Goal: Participate in discussion: Engage in conversation with other users on a specific topic

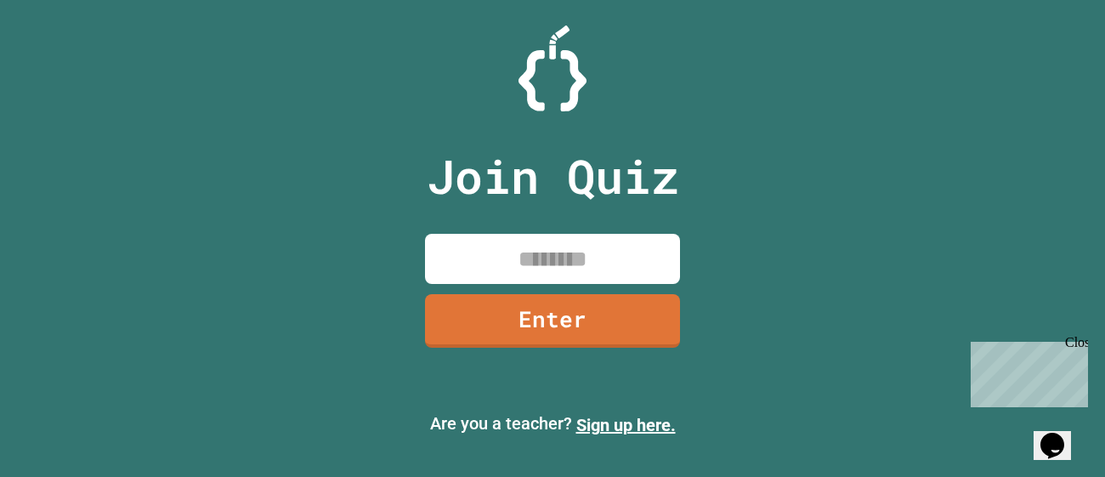
click at [487, 248] on input at bounding box center [552, 259] width 255 height 50
type input "********"
click at [548, 313] on link "Enter" at bounding box center [552, 319] width 257 height 55
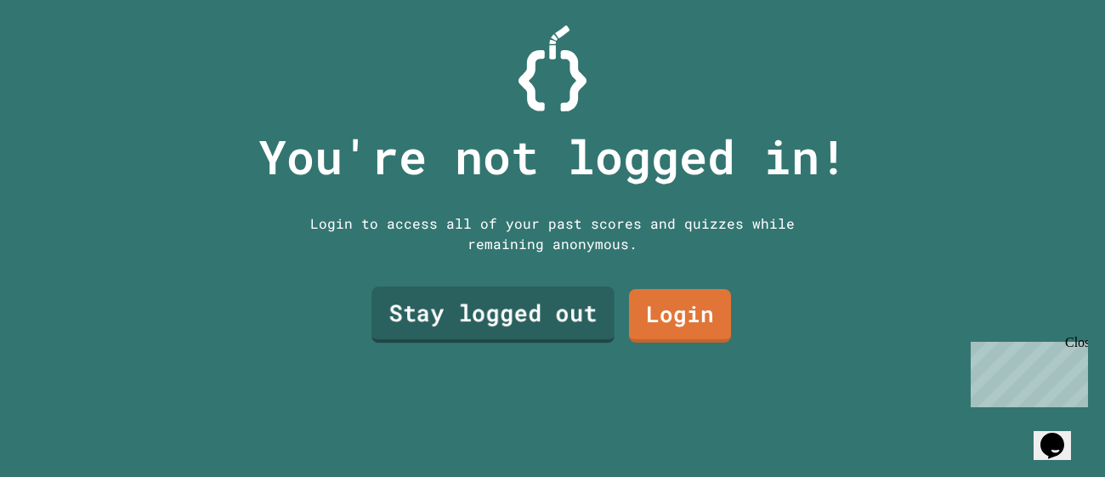
click at [498, 331] on link "Stay logged out" at bounding box center [492, 314] width 243 height 56
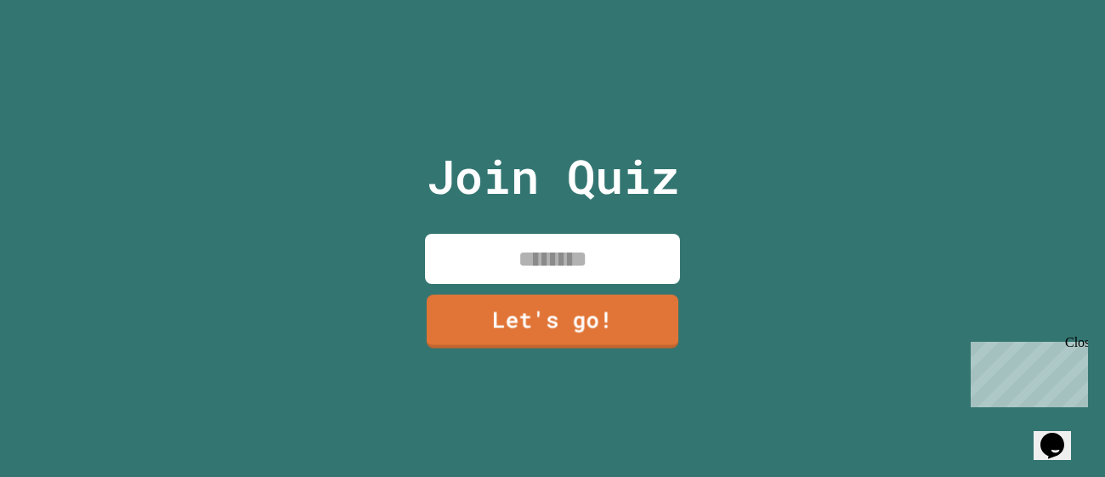
click at [529, 260] on input at bounding box center [552, 259] width 255 height 50
click at [1015, 427] on div "Chat with us now!" at bounding box center [1025, 434] width 110 height 15
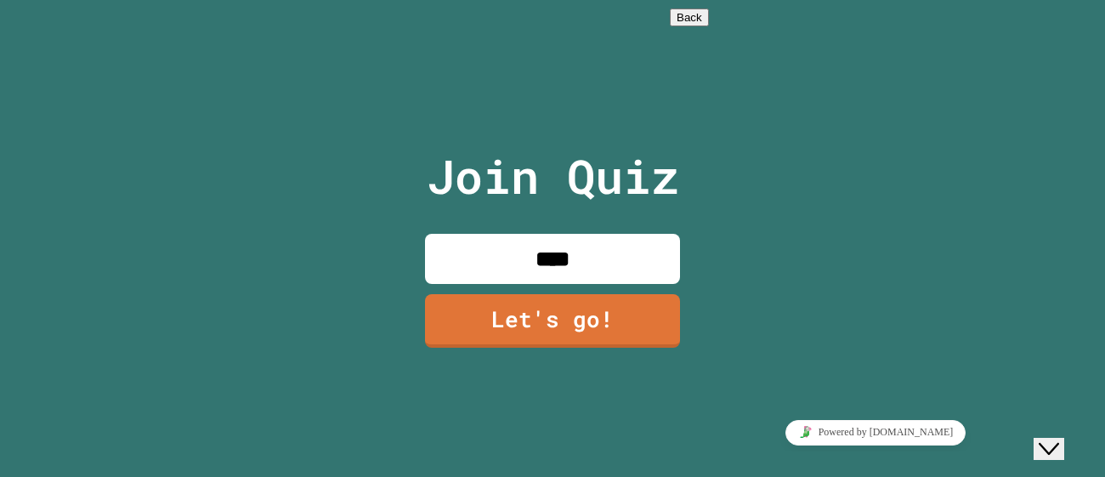
click at [614, 261] on input "****" at bounding box center [552, 259] width 255 height 50
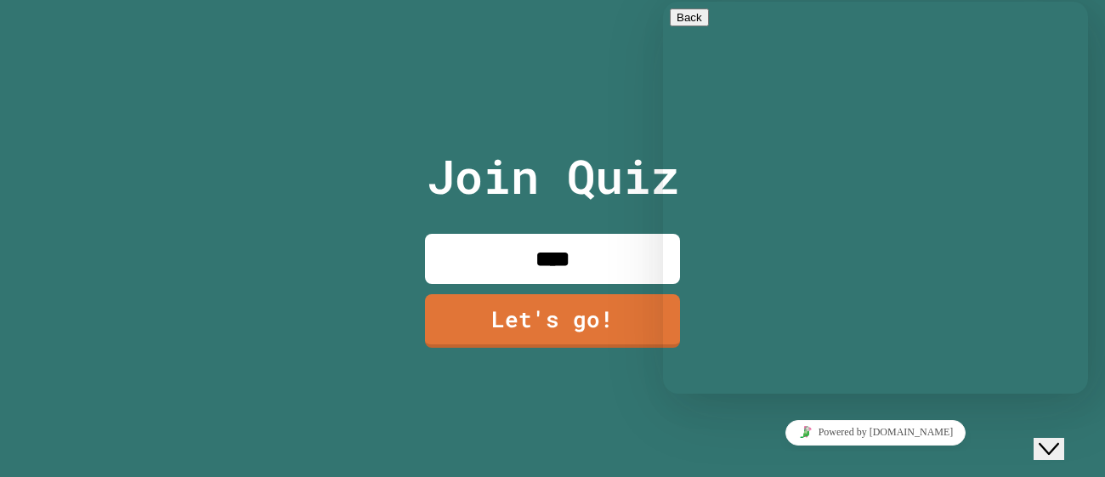
click at [1059, 438] on icon "Close Chat This icon closes the chat window." at bounding box center [1048, 448] width 20 height 20
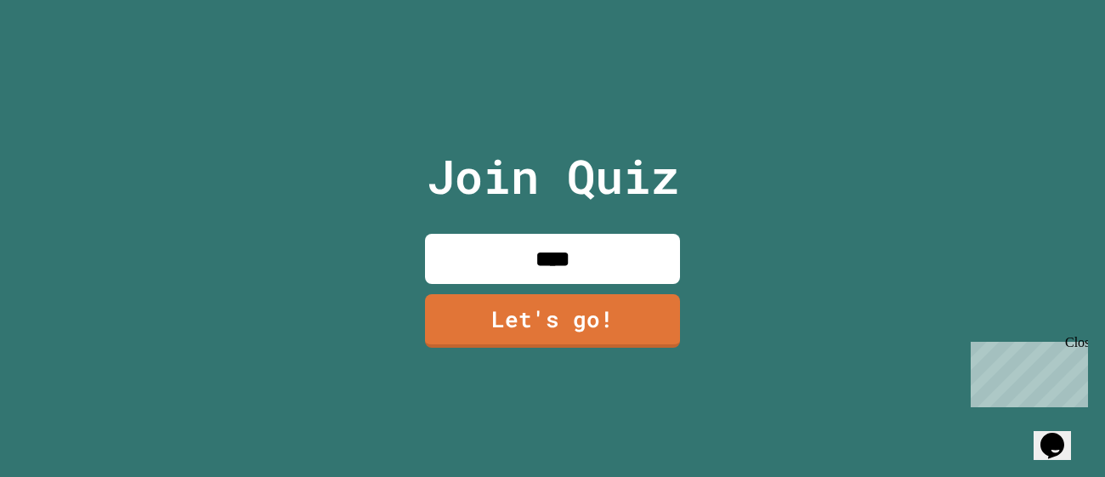
click at [620, 238] on input "****" at bounding box center [552, 259] width 255 height 50
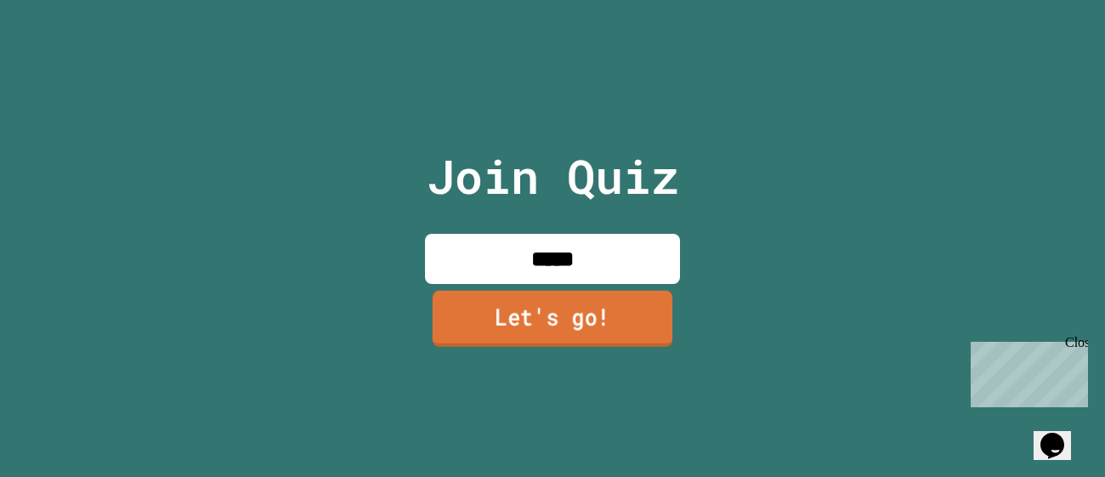
type input "*****"
click at [516, 308] on link "Let's go!" at bounding box center [553, 319] width 240 height 56
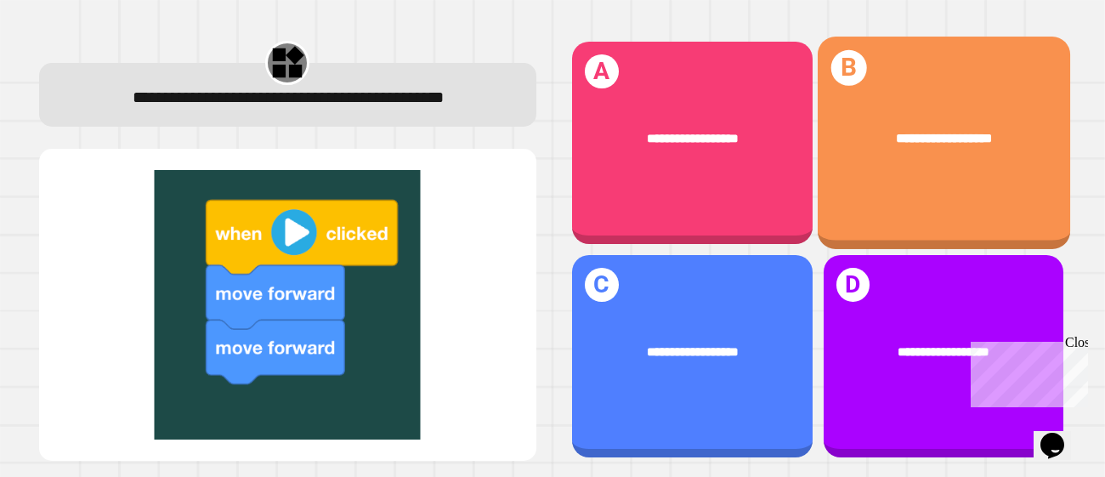
click at [881, 186] on div "**********" at bounding box center [943, 143] width 252 height 212
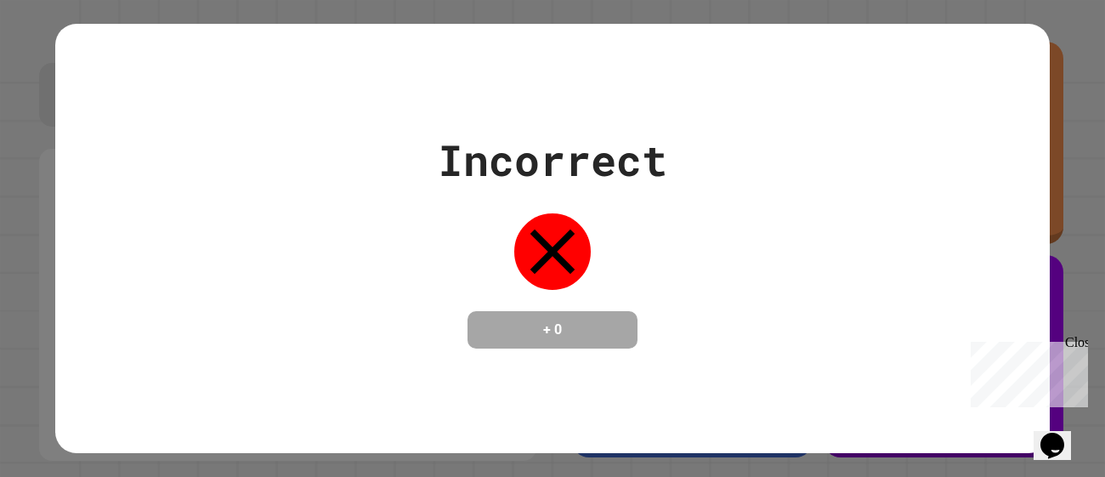
click at [1077, 342] on div "Close" at bounding box center [1075, 345] width 21 height 21
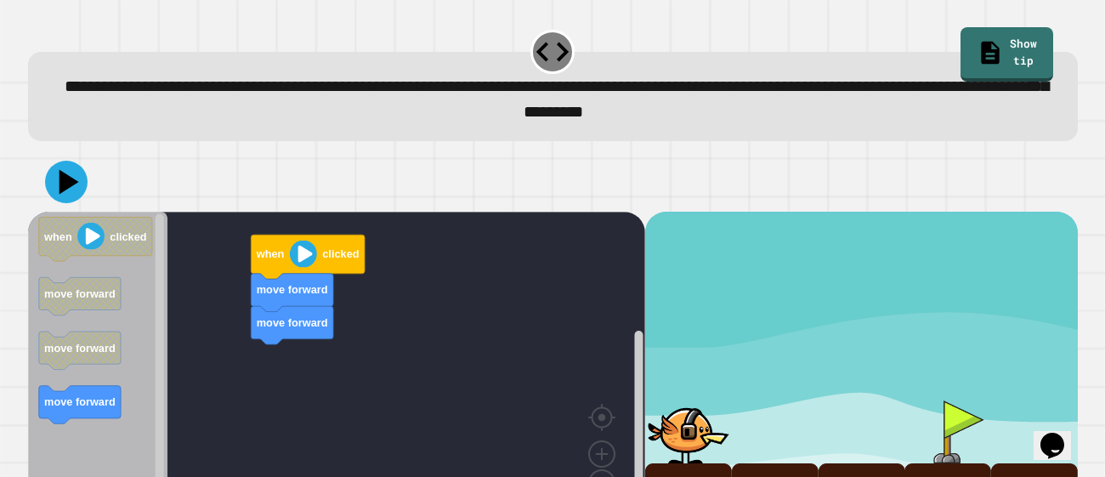
click at [320, 284] on div "move forward move forward when clicked when clicked move forward move forward m…" at bounding box center [336, 369] width 617 height 314
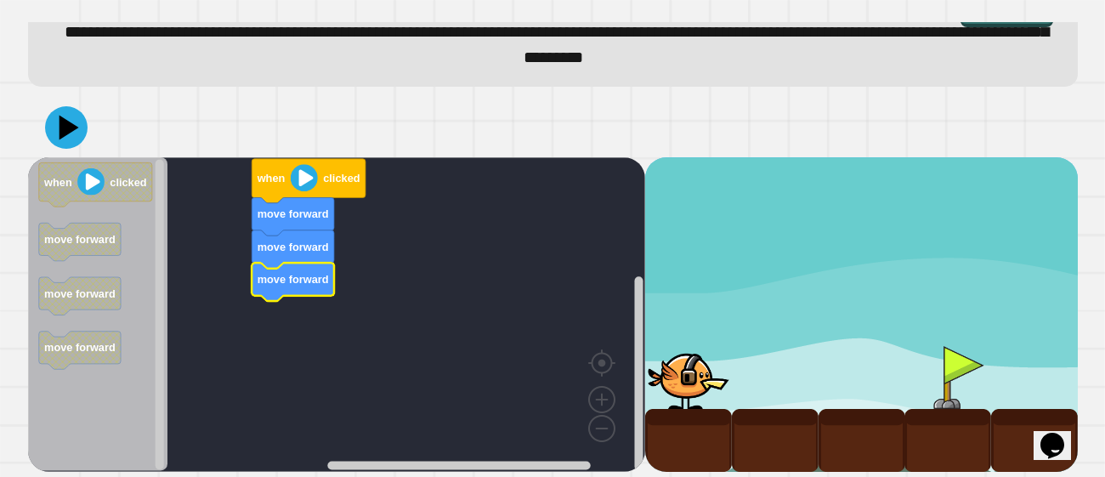
scroll to position [56, 0]
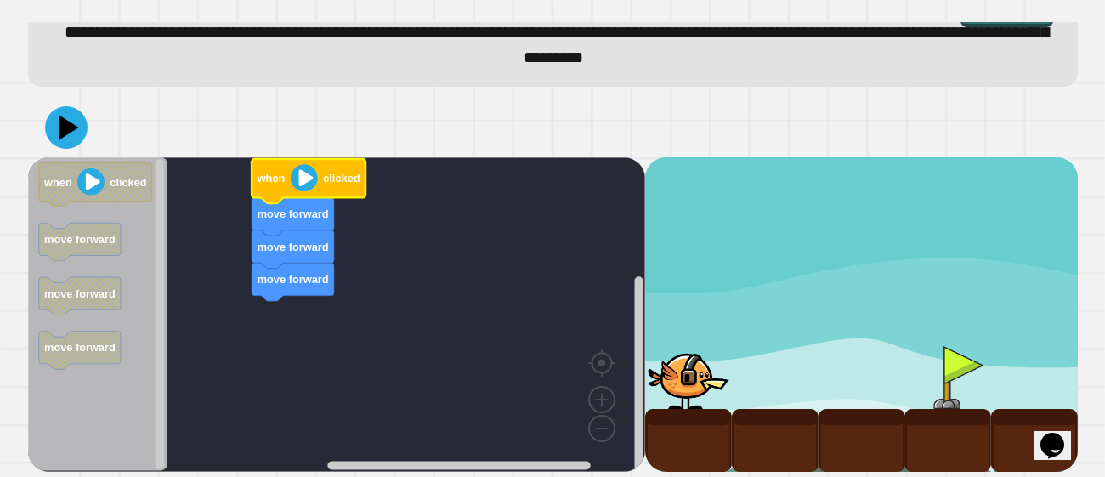
click at [299, 177] on image "Blockly Workspace" at bounding box center [303, 177] width 27 height 27
click at [304, 180] on image "Blockly Workspace" at bounding box center [303, 177] width 27 height 27
click at [57, 127] on icon at bounding box center [66, 127] width 51 height 51
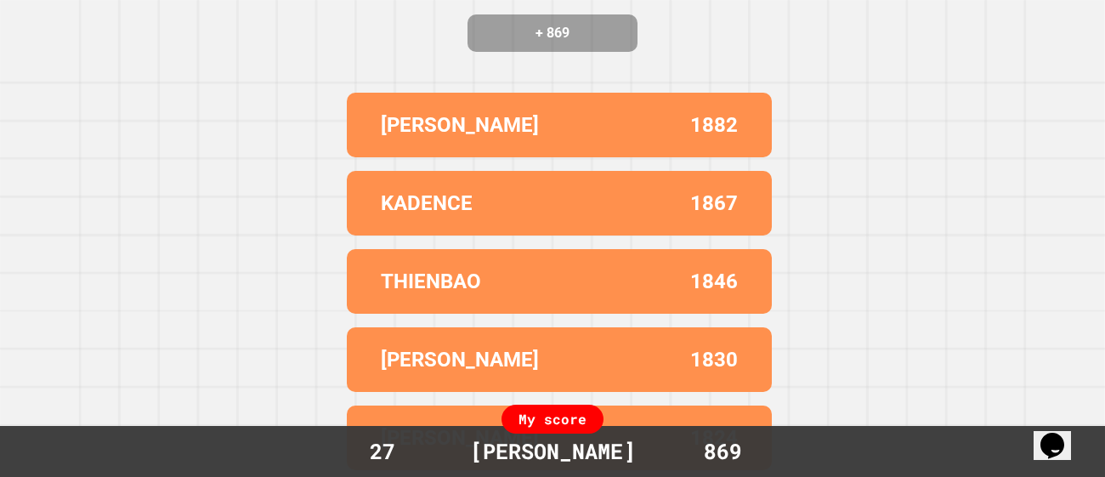
scroll to position [0, 0]
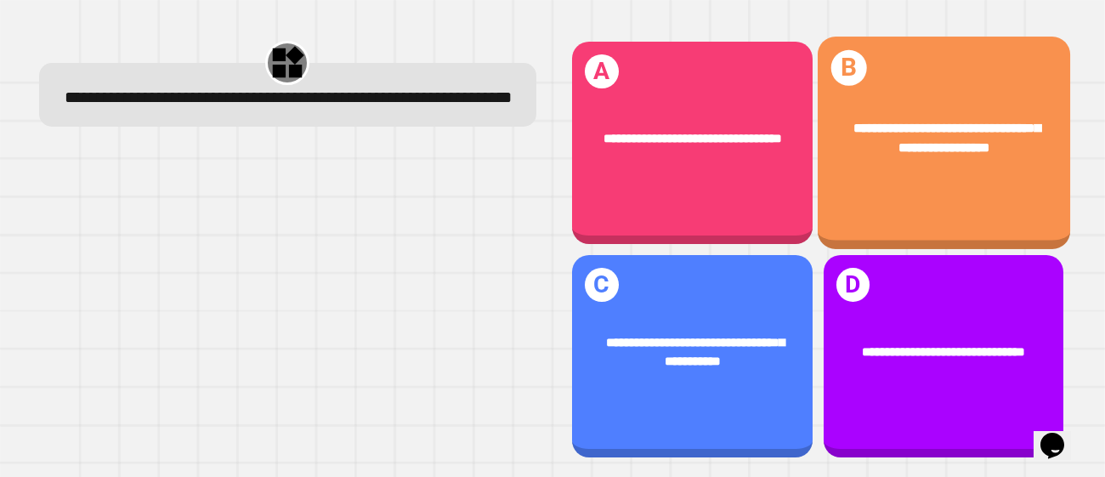
click at [914, 161] on div "**********" at bounding box center [943, 138] width 252 height 93
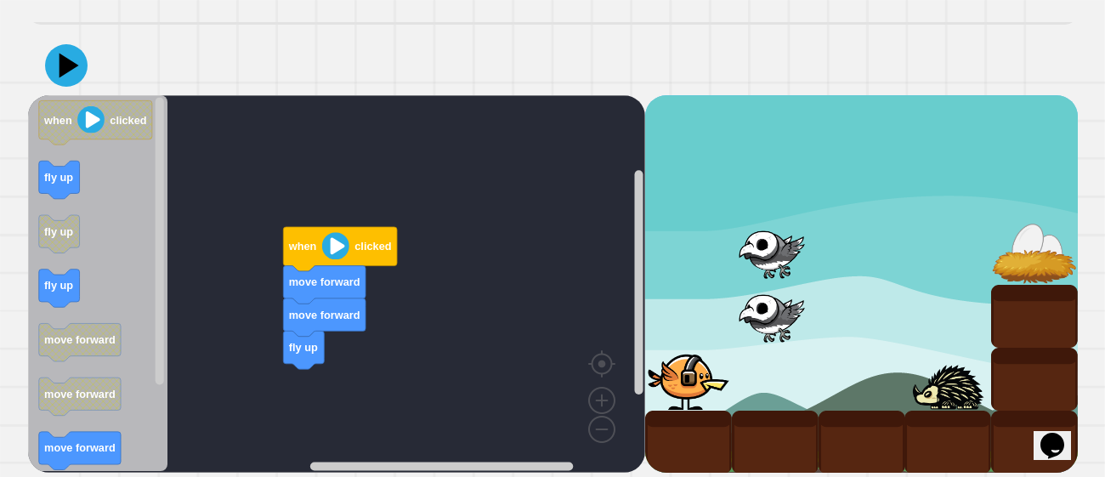
scroll to position [82, 0]
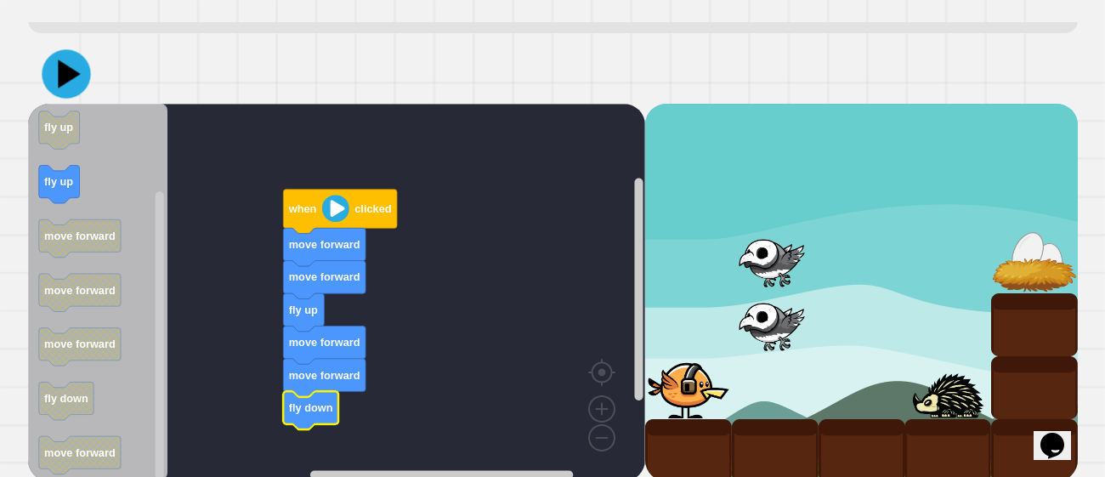
click at [64, 99] on icon at bounding box center [66, 74] width 48 height 48
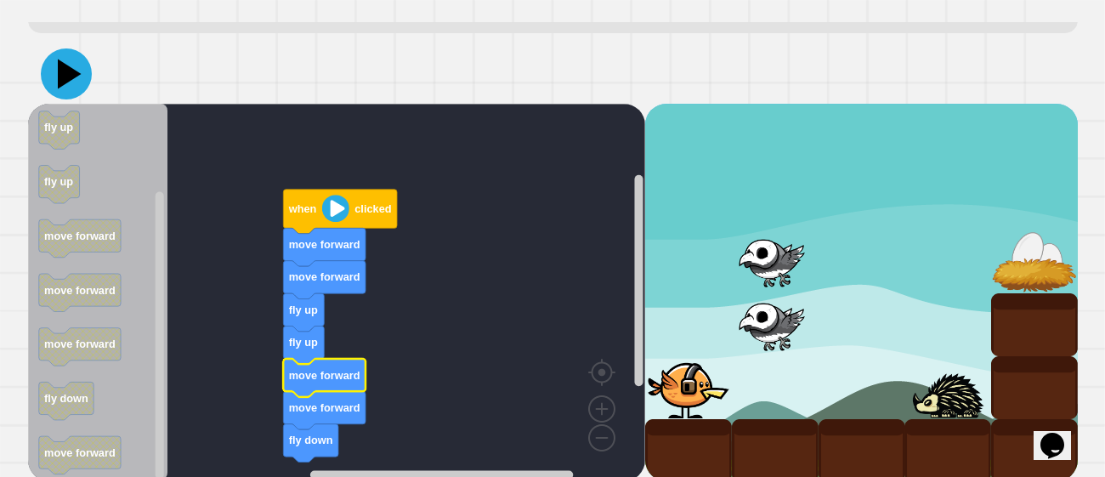
click at [49, 99] on icon at bounding box center [66, 73] width 51 height 51
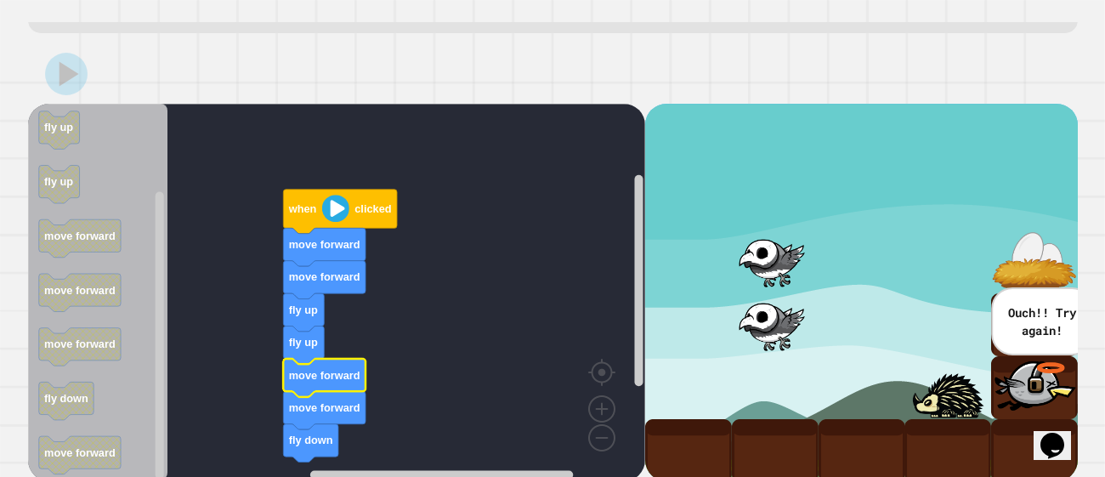
scroll to position [119, 0]
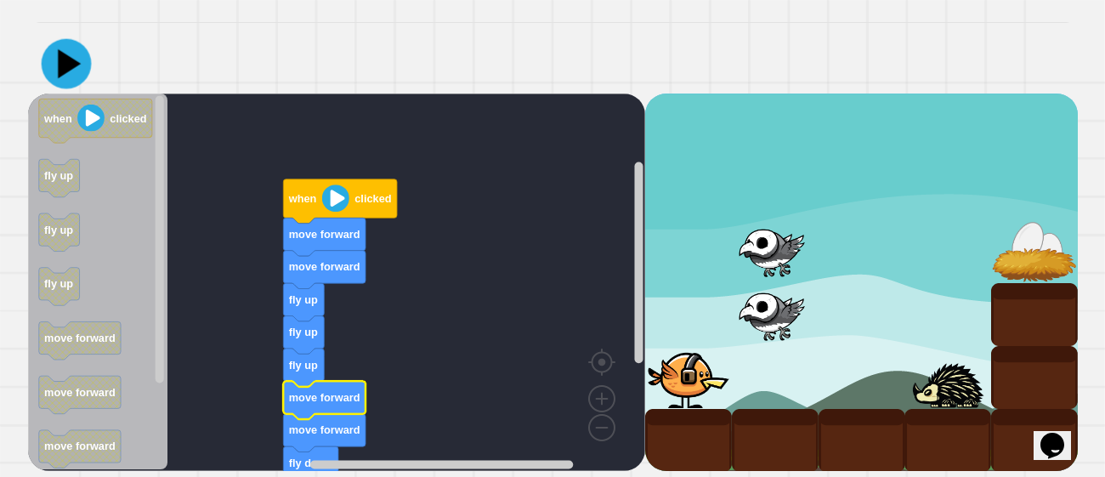
click at [63, 83] on icon at bounding box center [66, 64] width 50 height 50
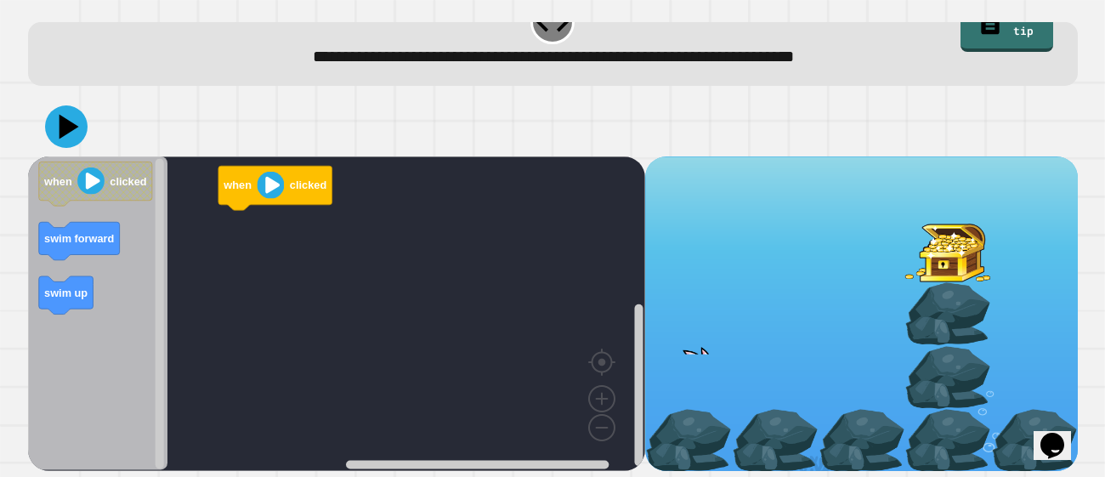
scroll to position [28, 0]
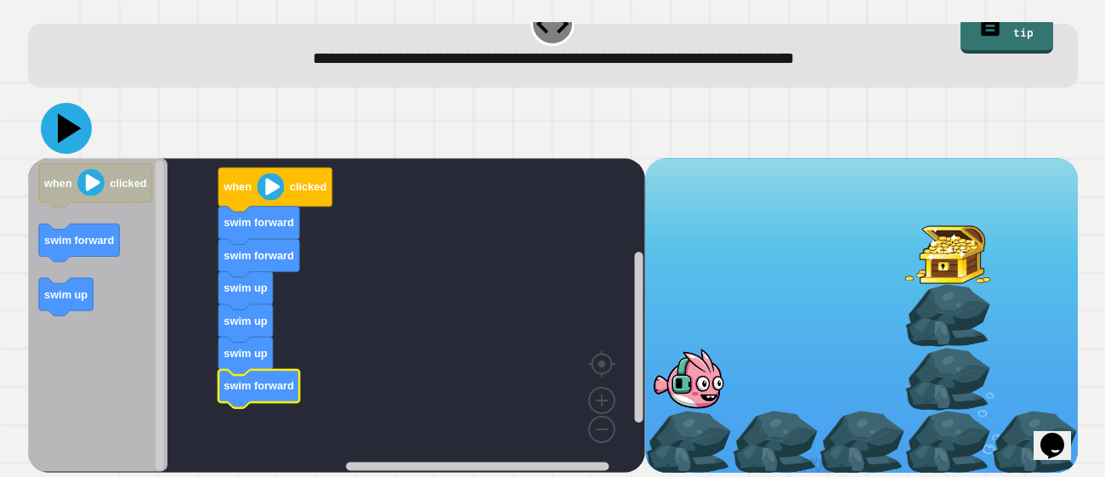
click at [58, 117] on icon at bounding box center [66, 128] width 51 height 51
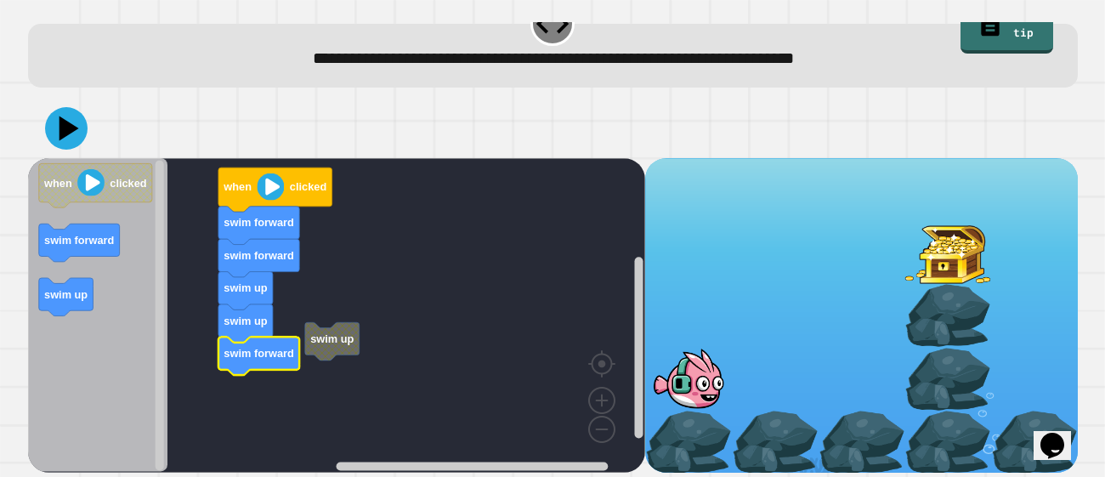
click at [362, 350] on rect "Blockly Workspace" at bounding box center [336, 315] width 617 height 314
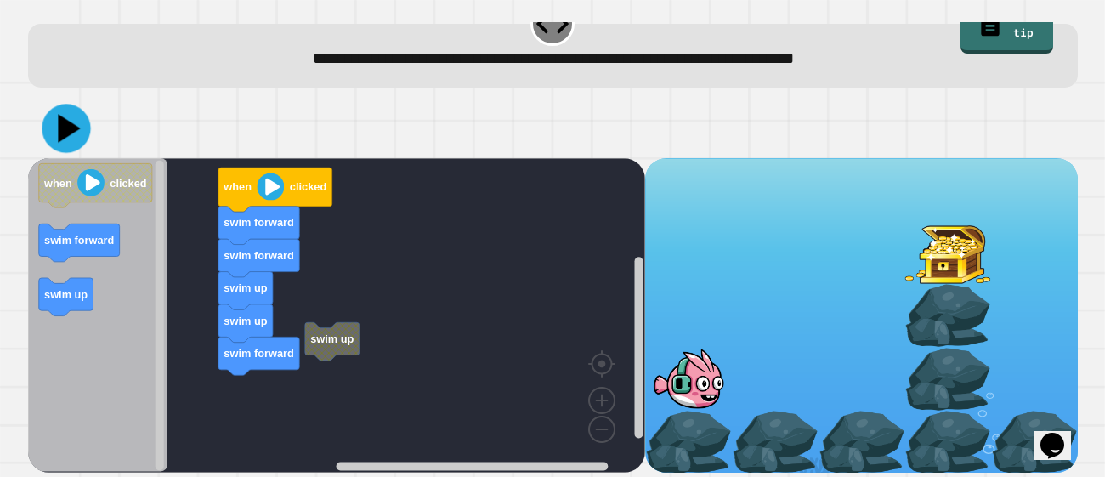
click at [75, 130] on icon at bounding box center [69, 129] width 22 height 28
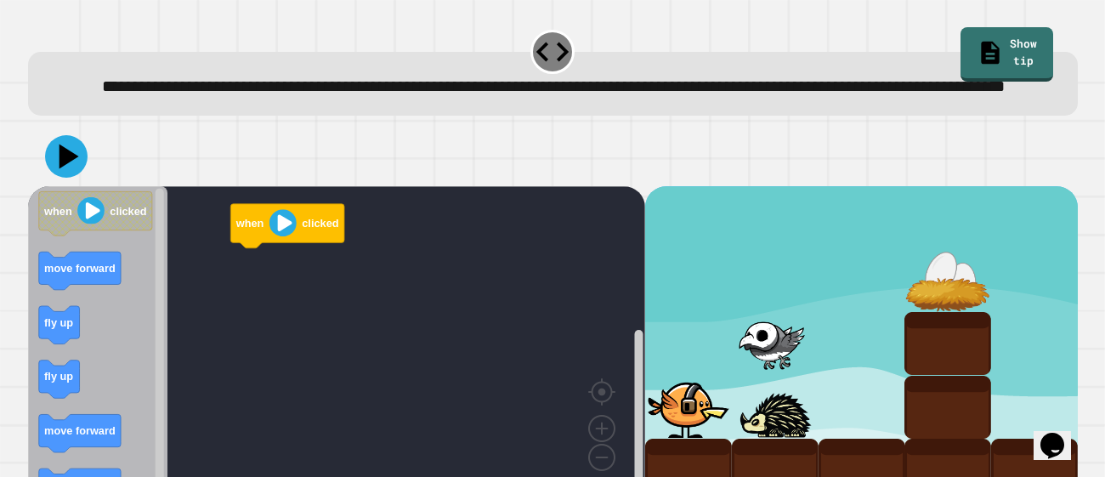
scroll to position [3, 0]
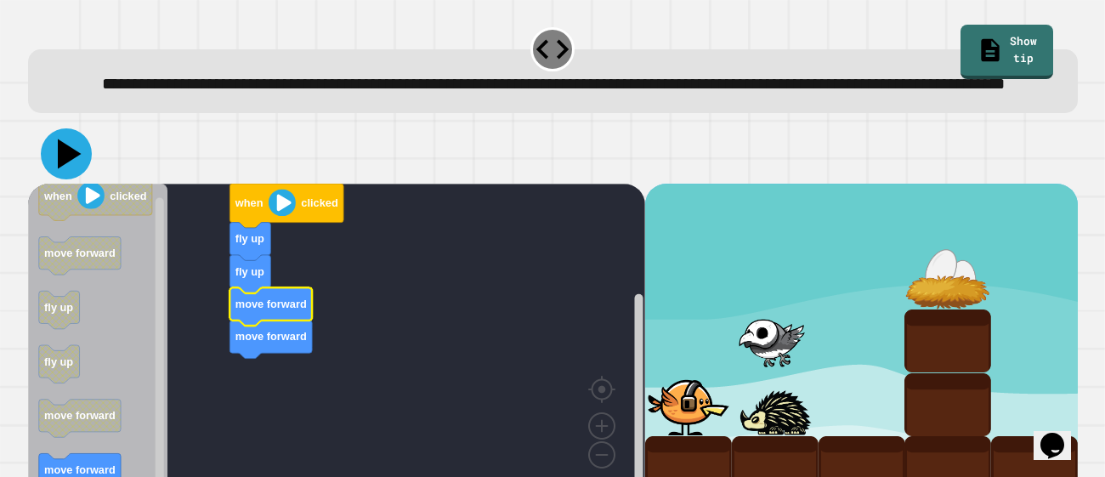
click at [60, 169] on icon at bounding box center [70, 154] width 24 height 30
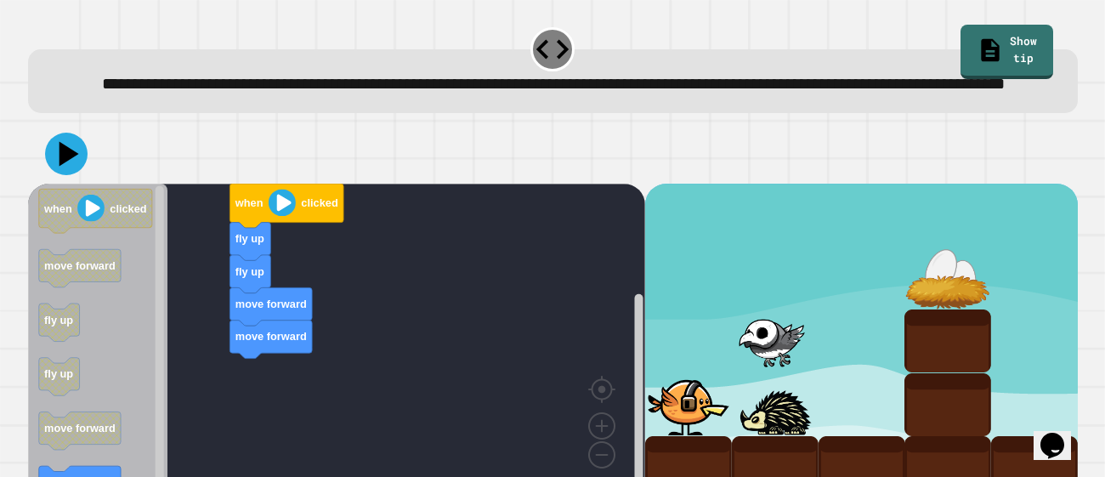
click at [294, 383] on div "when clicked fly up fly up move forward move forward when clicked move forward …" at bounding box center [336, 341] width 617 height 314
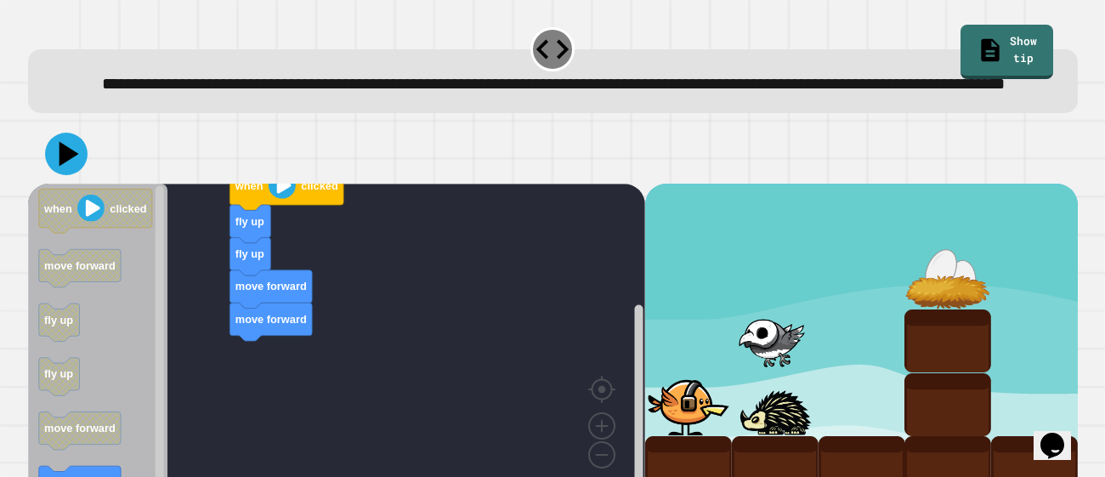
scroll to position [56, 0]
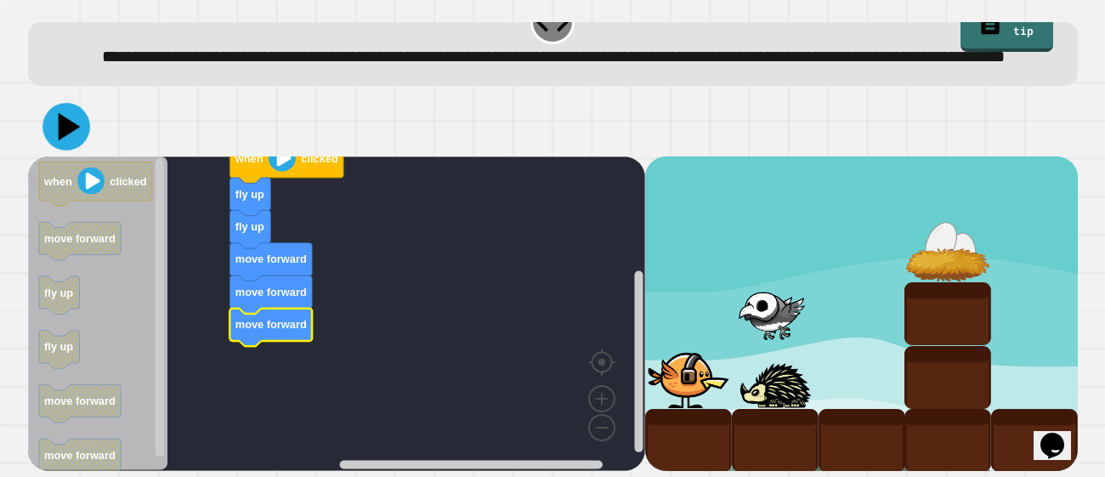
click at [82, 139] on icon at bounding box center [66, 128] width 48 height 48
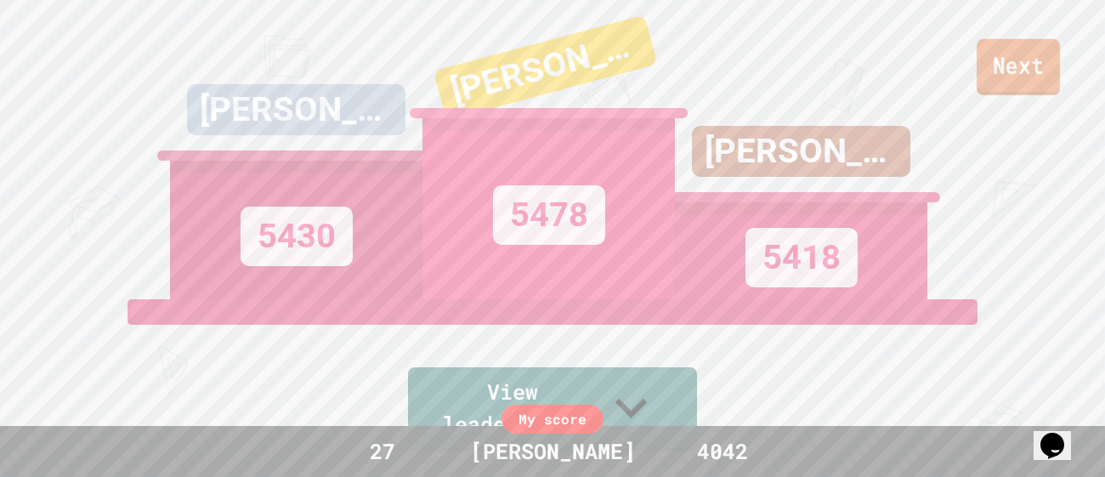
click at [1017, 63] on link "Next" at bounding box center [1017, 67] width 83 height 56
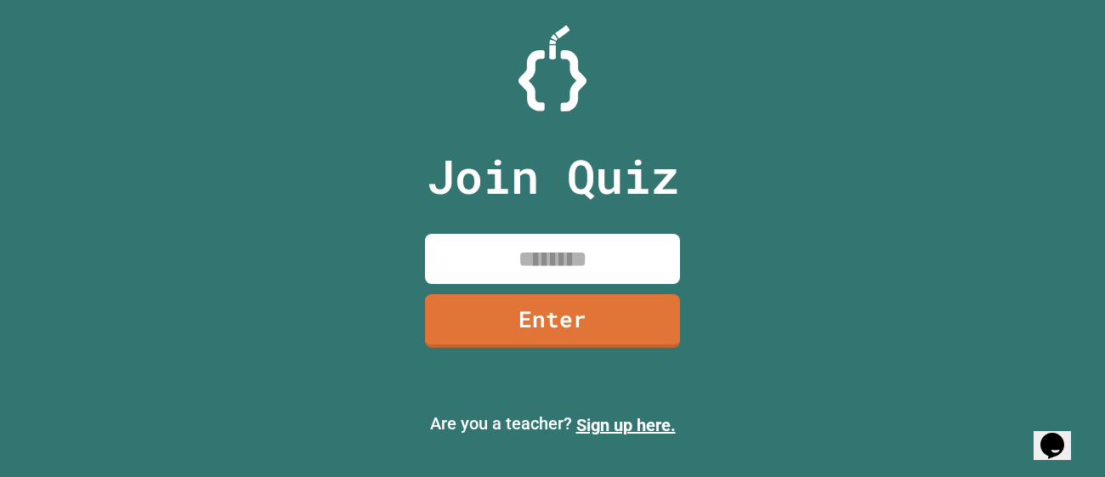
click at [615, 264] on input at bounding box center [552, 259] width 255 height 50
click at [548, 284] on div "Join Quiz Enter" at bounding box center [553, 238] width 286 height 392
click at [464, 235] on input at bounding box center [552, 259] width 255 height 50
type input "********"
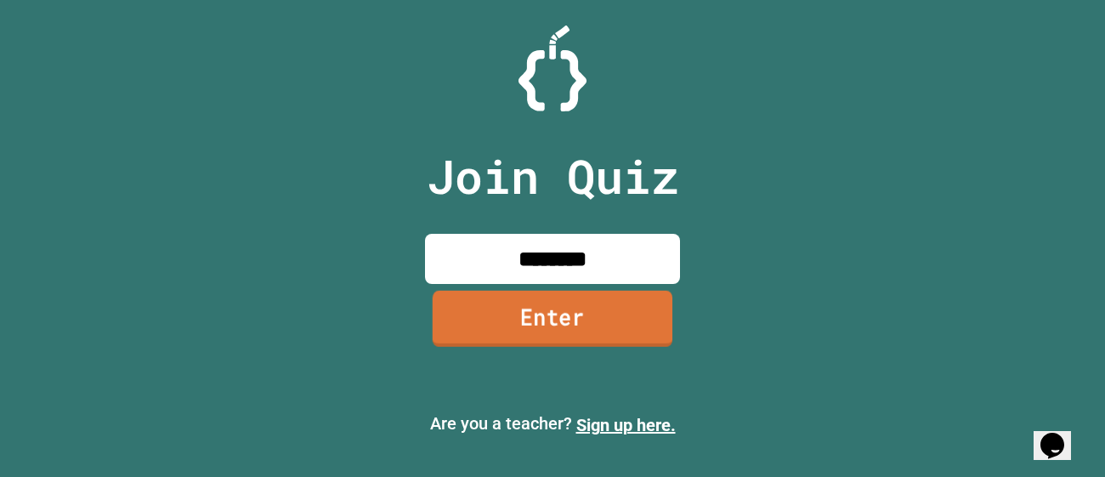
click at [492, 312] on link "Enter" at bounding box center [553, 319] width 240 height 56
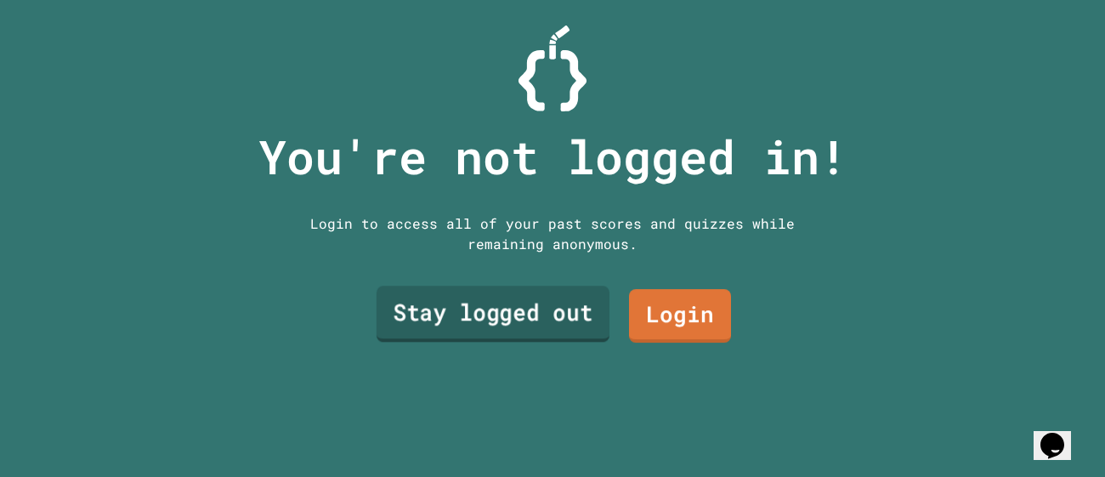
click at [521, 338] on link "Stay logged out" at bounding box center [492, 314] width 233 height 56
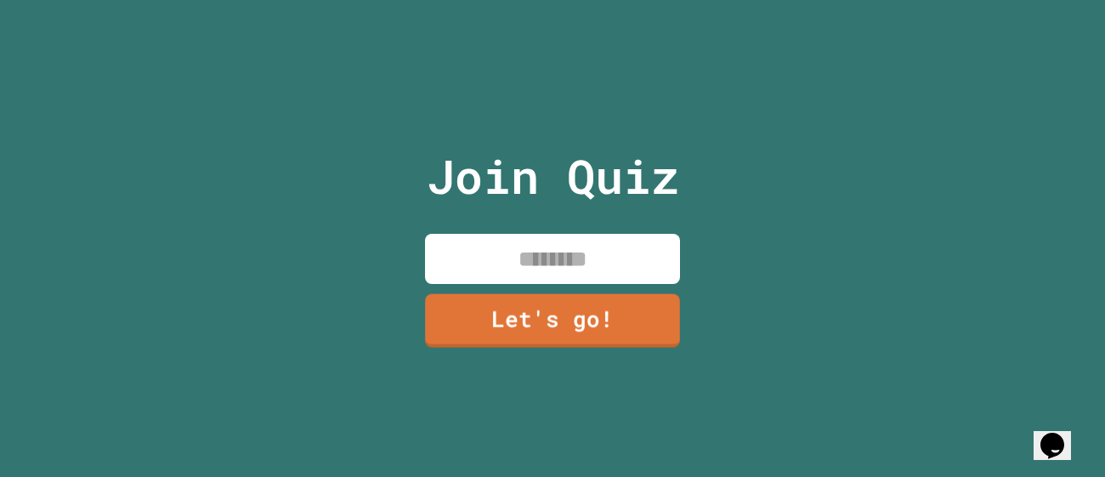
click at [501, 244] on input at bounding box center [552, 259] width 255 height 50
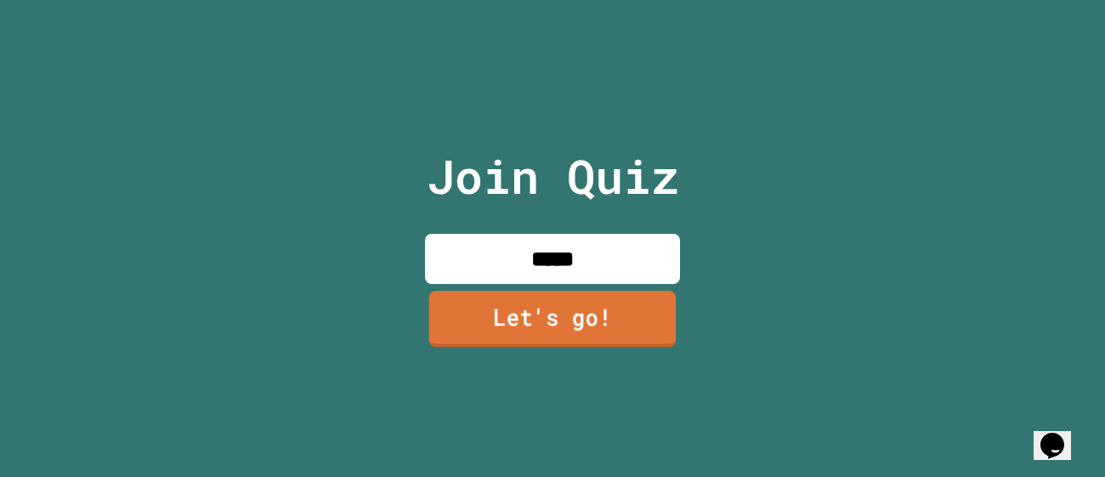
type input "*****"
click at [553, 317] on link "Let's go!" at bounding box center [552, 319] width 247 height 56
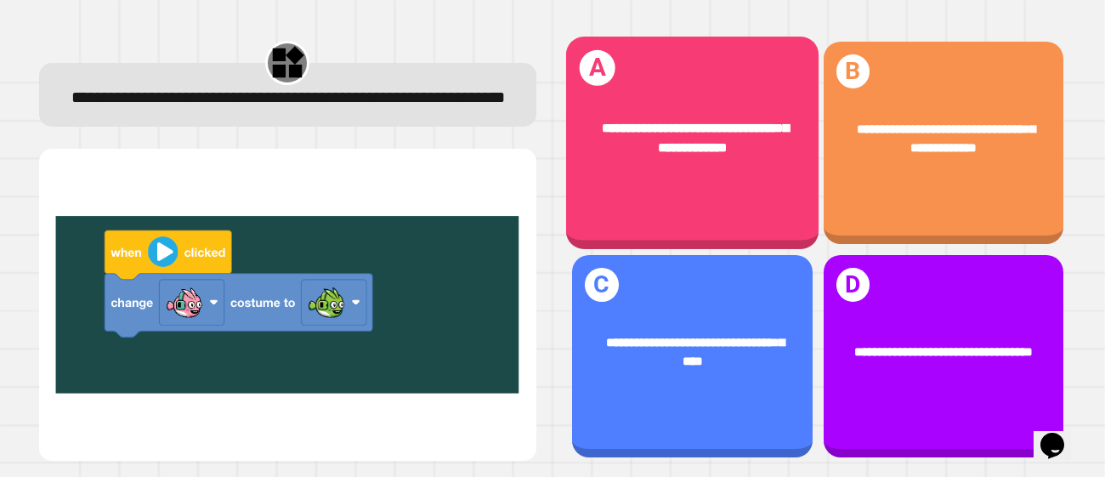
click at [715, 183] on div "**********" at bounding box center [692, 138] width 252 height 93
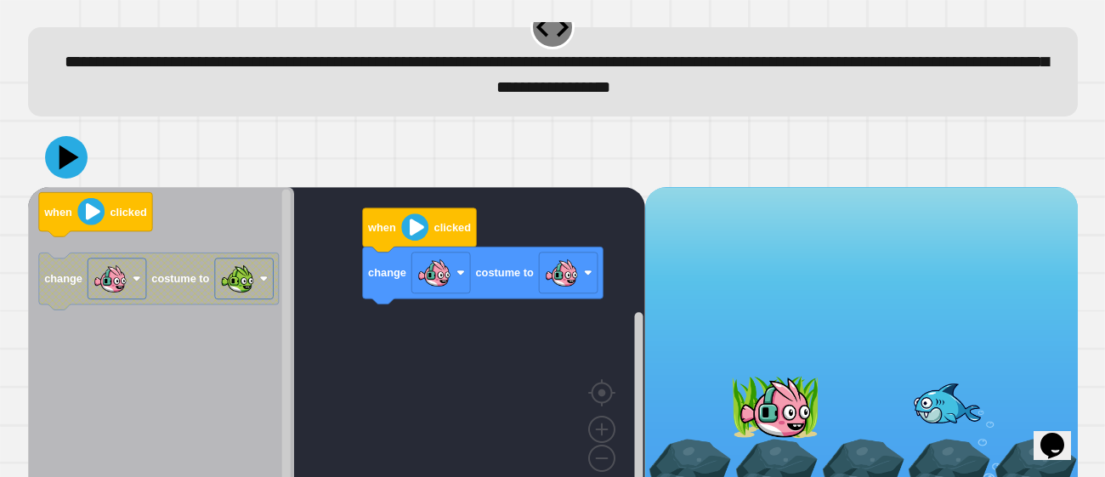
scroll to position [31, 0]
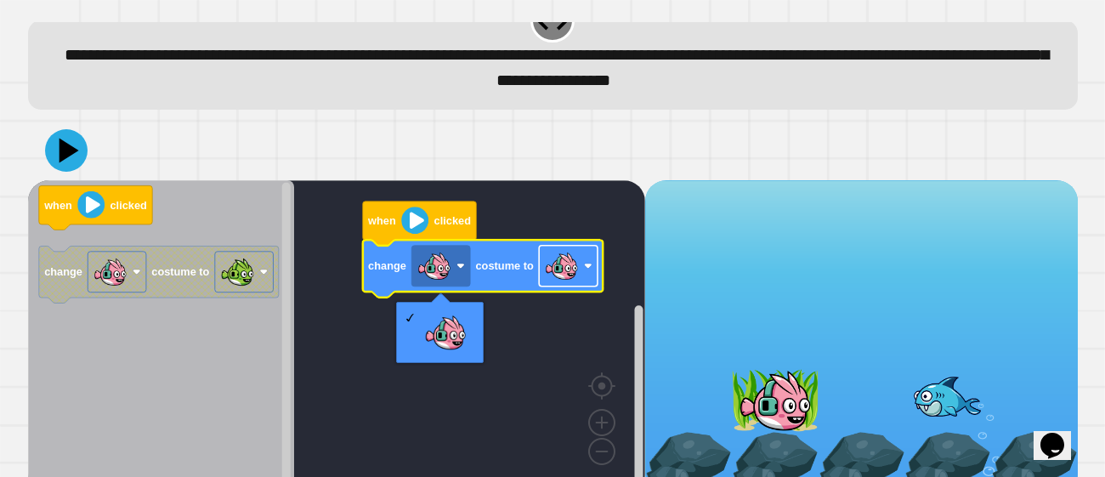
click at [561, 262] on image "Blockly Workspace" at bounding box center [561, 266] width 34 height 34
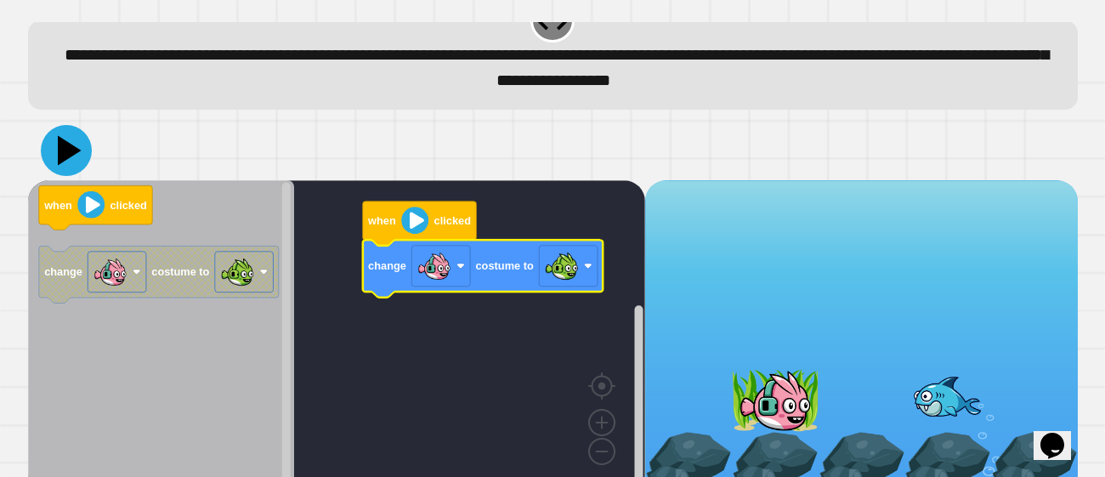
click at [69, 143] on icon at bounding box center [66, 150] width 51 height 51
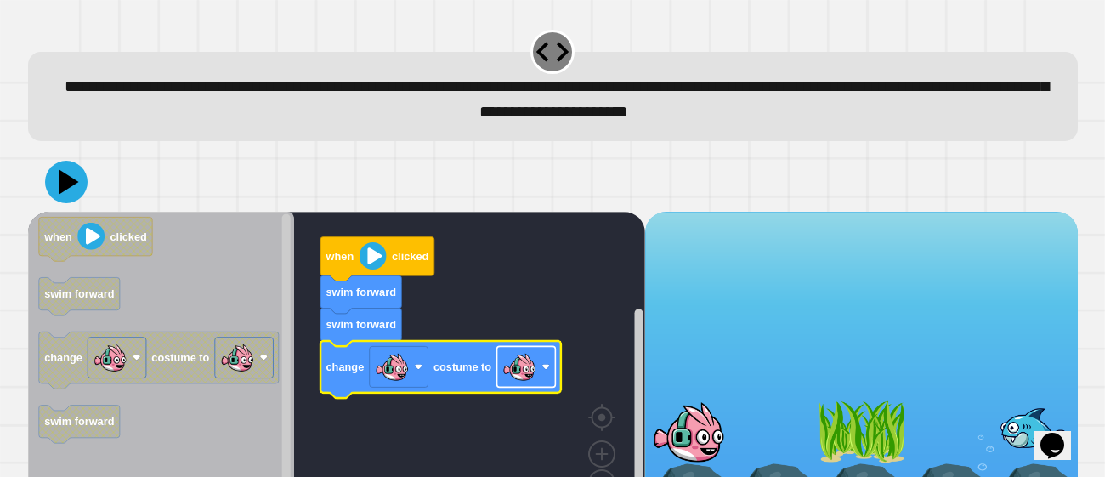
click at [535, 370] on image "Blockly Workspace" at bounding box center [518, 366] width 34 height 34
click at [65, 174] on icon at bounding box center [66, 182] width 42 height 42
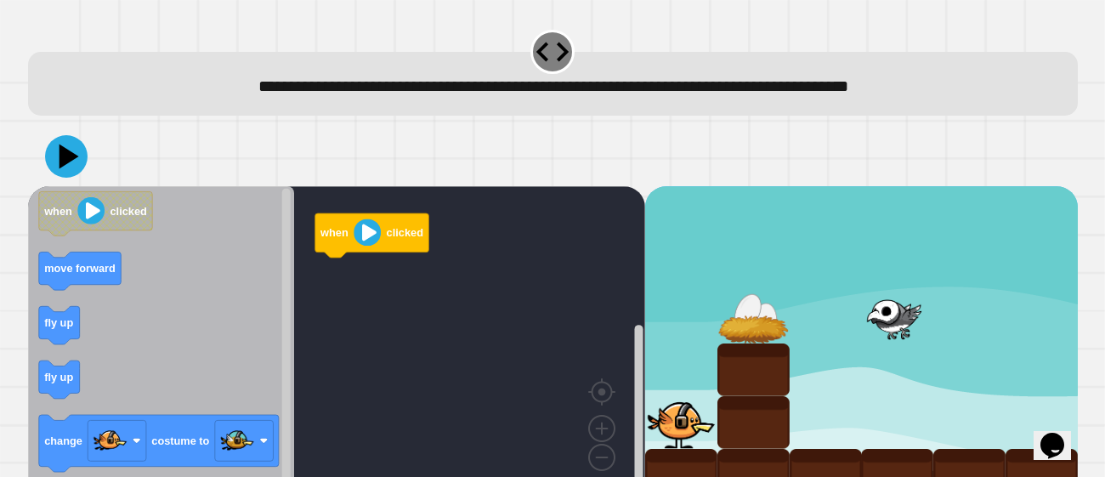
scroll to position [26, 0]
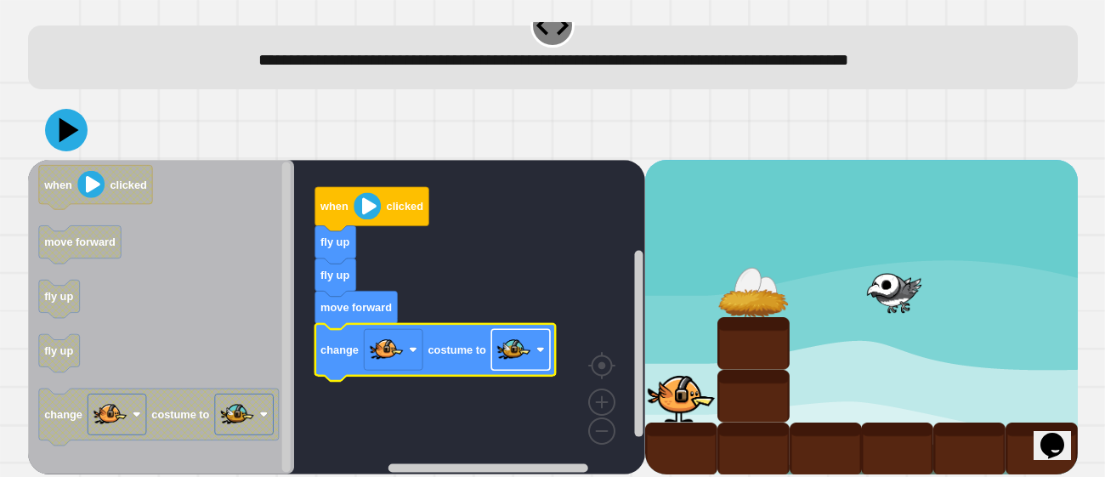
click at [514, 354] on image "Blockly Workspace" at bounding box center [513, 350] width 34 height 34
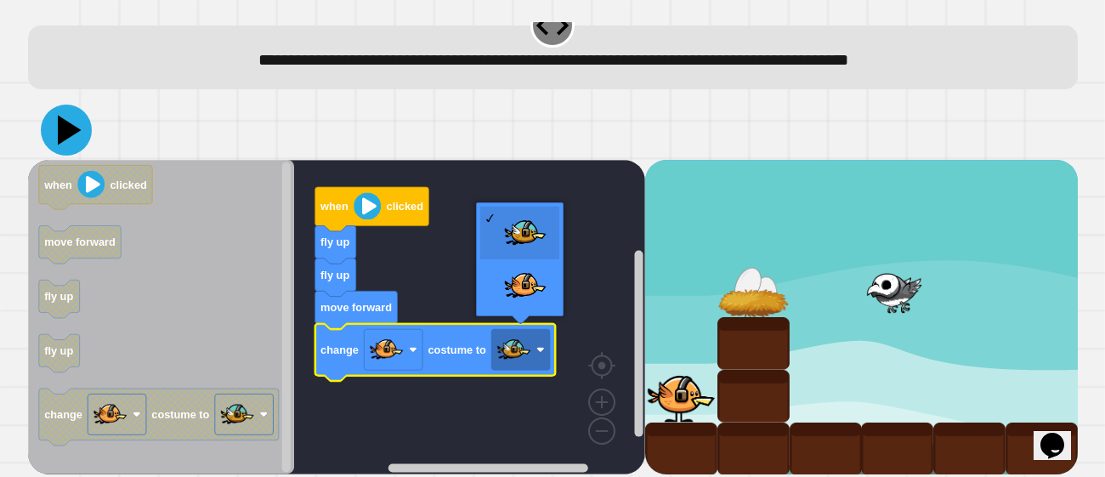
click at [48, 139] on icon at bounding box center [66, 130] width 51 height 51
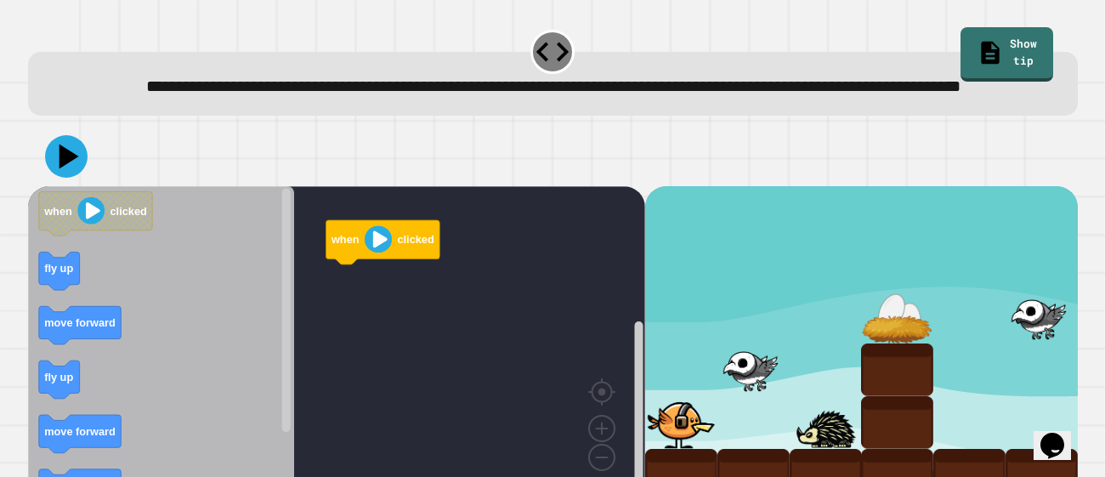
scroll to position [46, 0]
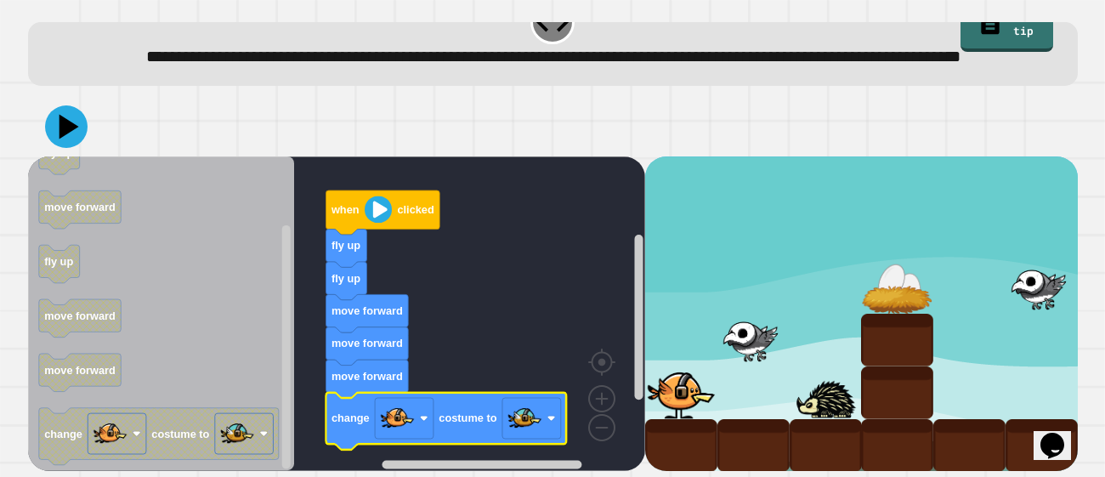
click at [63, 139] on icon at bounding box center [69, 127] width 20 height 25
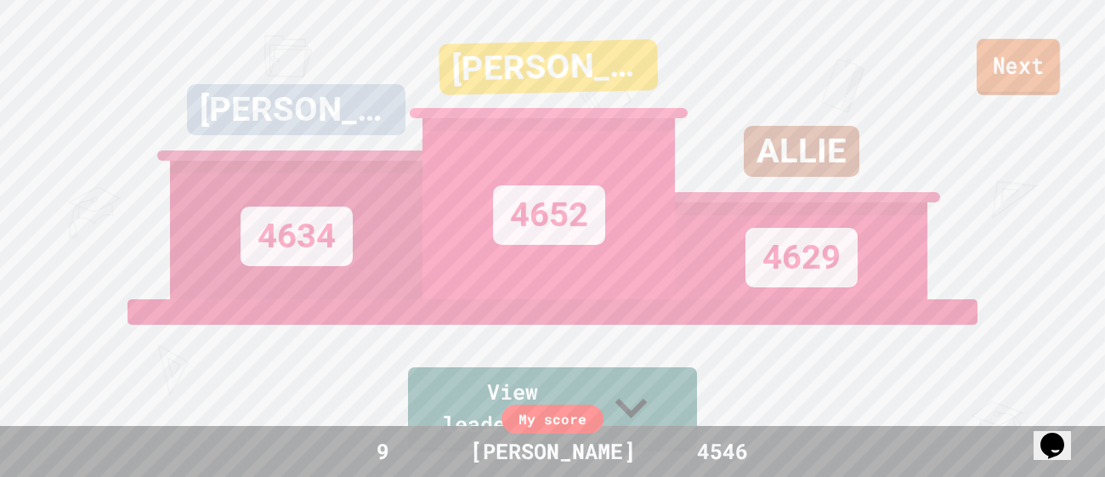
click at [1004, 62] on link "Next" at bounding box center [1017, 67] width 83 height 56
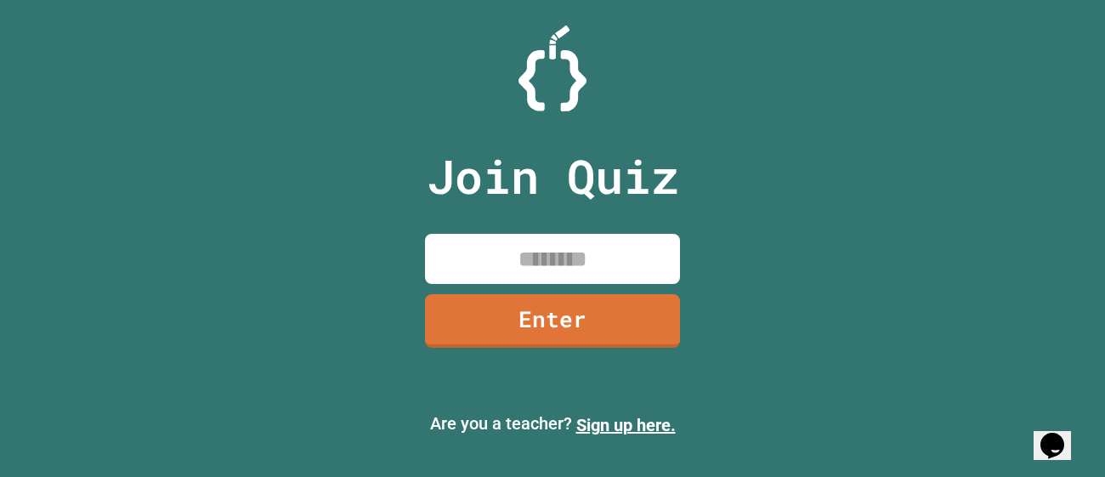
click at [556, 246] on input at bounding box center [552, 259] width 255 height 50
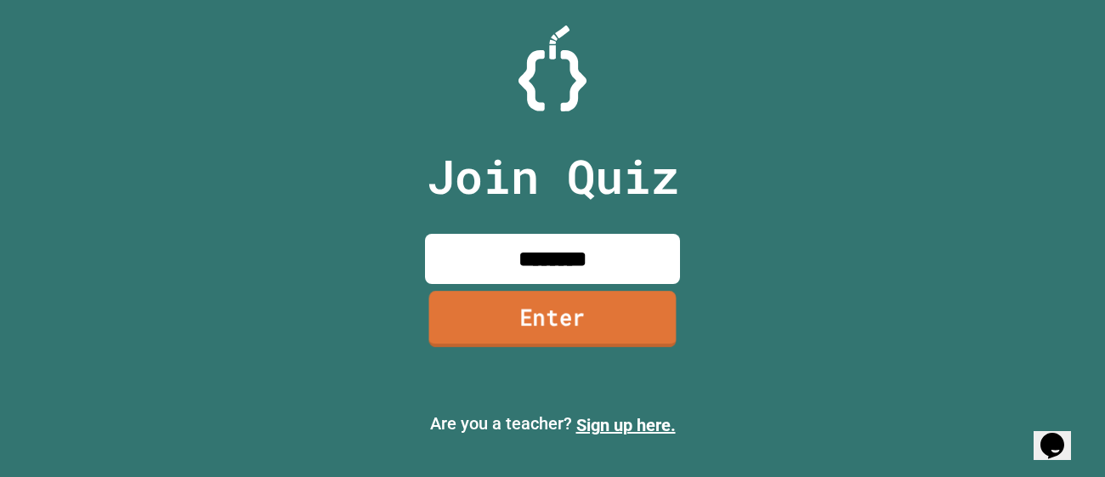
type input "********"
click at [583, 318] on link "Enter" at bounding box center [552, 319] width 247 height 56
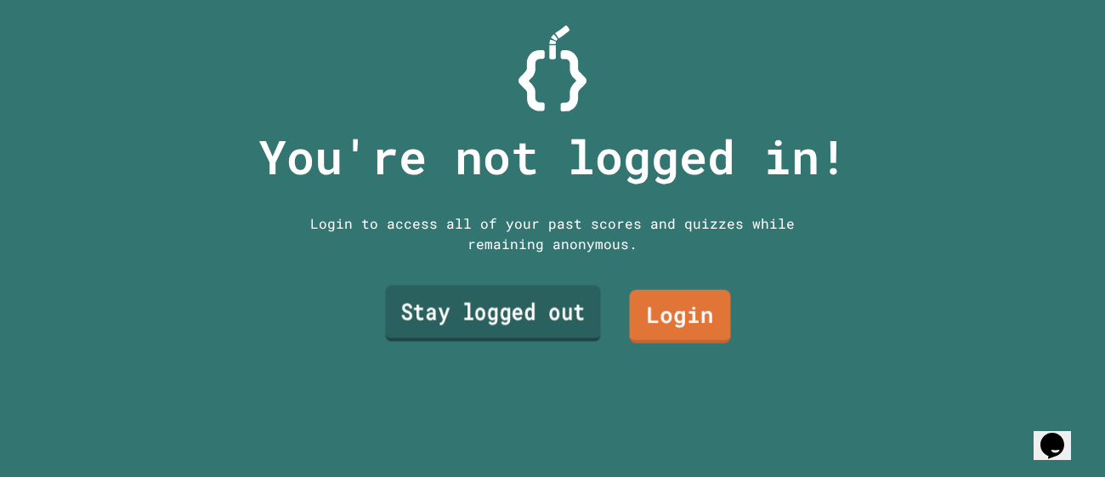
click at [549, 328] on link "Stay logged out" at bounding box center [492, 314] width 215 height 56
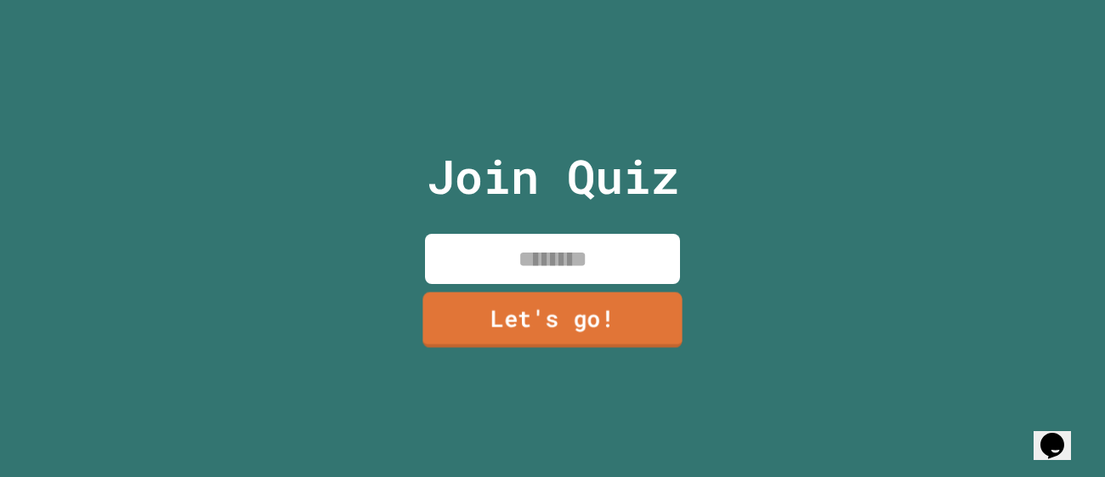
click at [529, 257] on input at bounding box center [552, 259] width 255 height 50
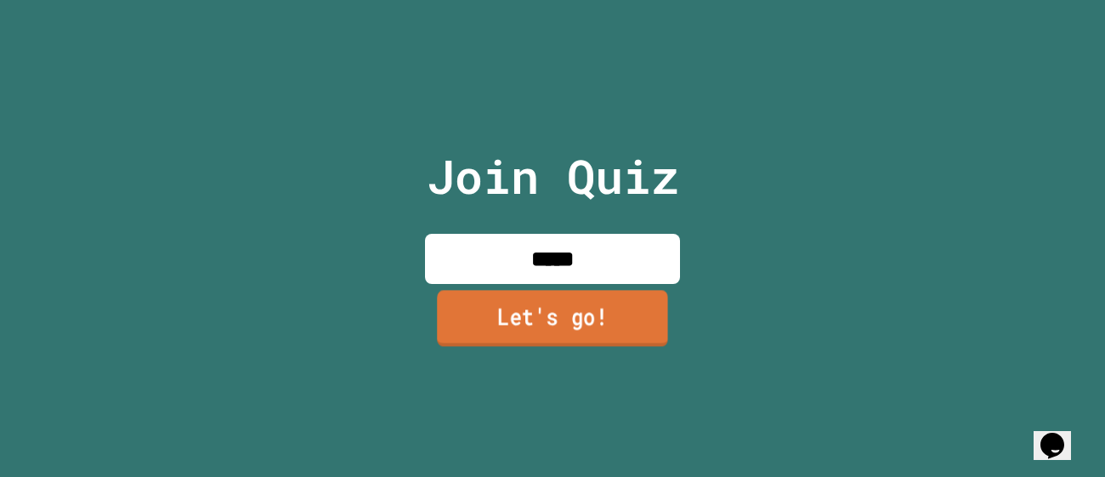
type input "*****"
click at [558, 333] on link "Let's go!" at bounding box center [552, 318] width 231 height 56
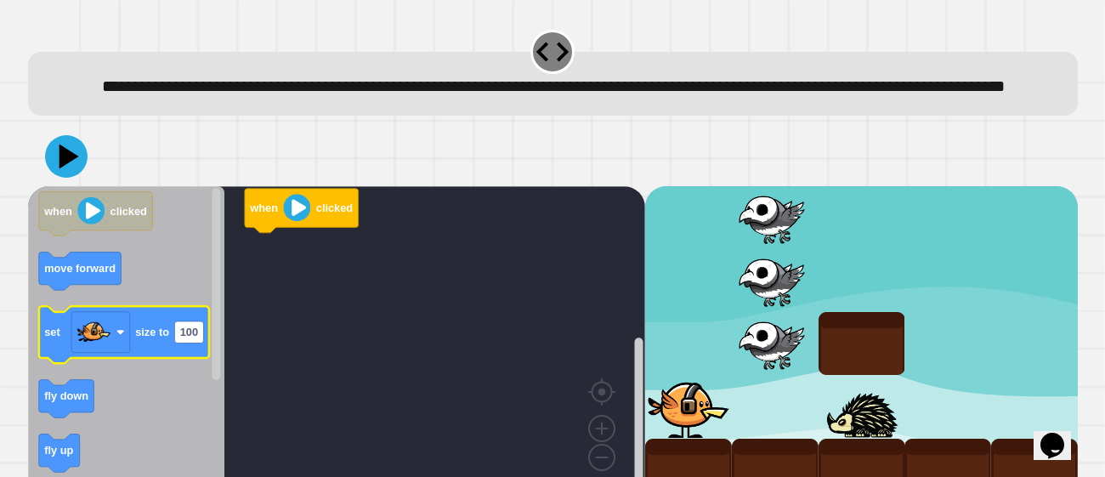
click at [156, 350] on icon "Blockly Workspace" at bounding box center [123, 335] width 170 height 57
click at [192, 339] on text "100" at bounding box center [189, 332] width 18 height 13
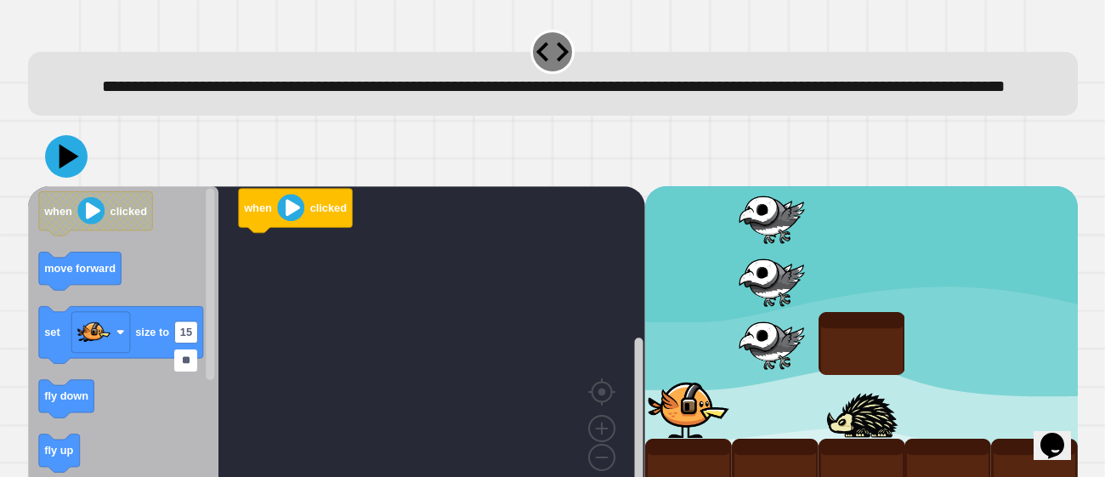
type input "***"
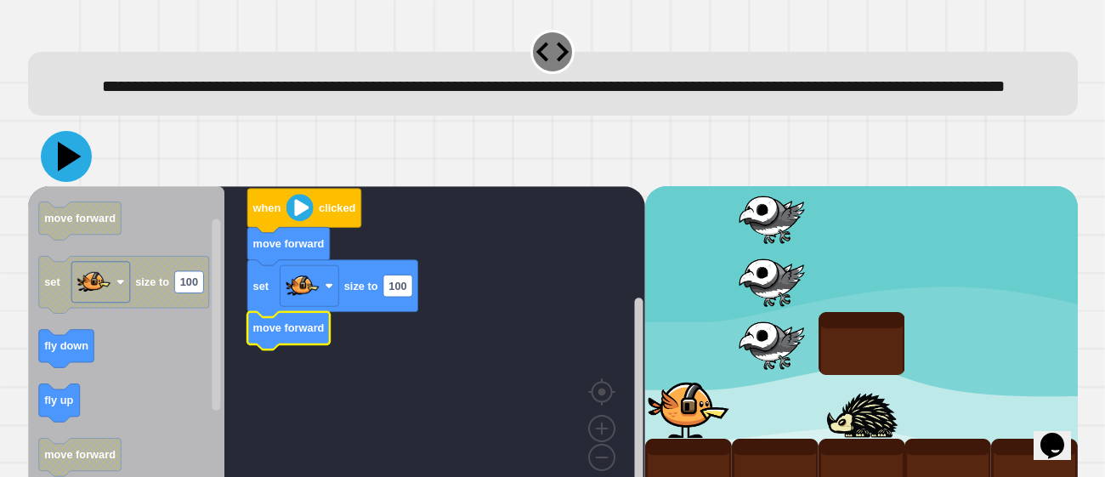
click at [66, 173] on icon at bounding box center [66, 156] width 51 height 51
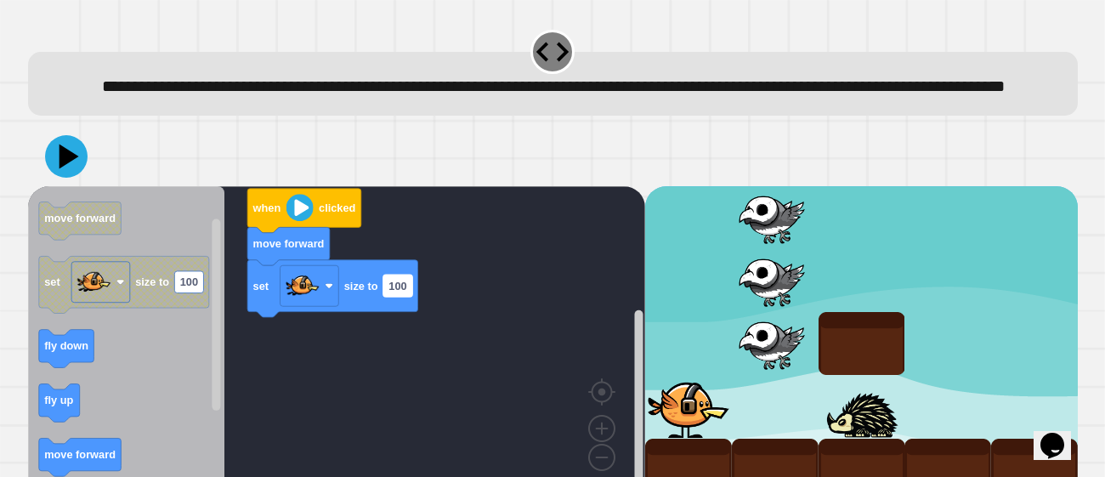
click at [400, 292] on text "100" at bounding box center [397, 286] width 18 height 13
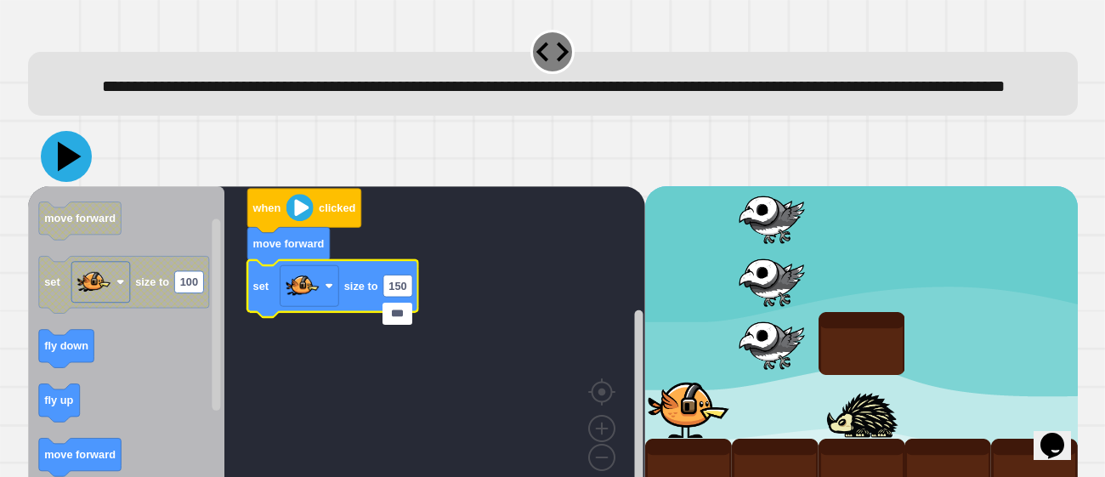
type input "***"
click at [63, 172] on icon at bounding box center [70, 157] width 24 height 30
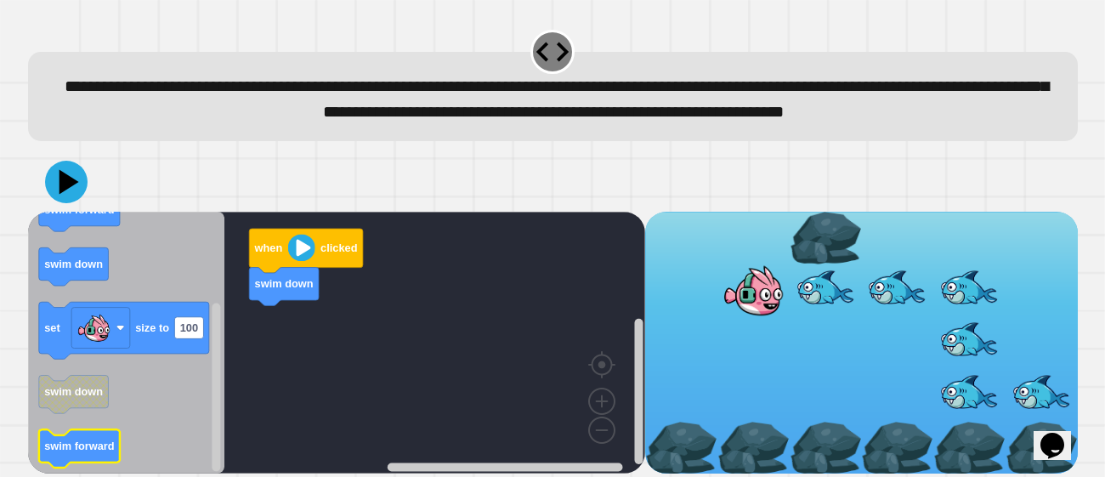
click at [99, 465] on icon "Blockly Workspace" at bounding box center [78, 449] width 81 height 38
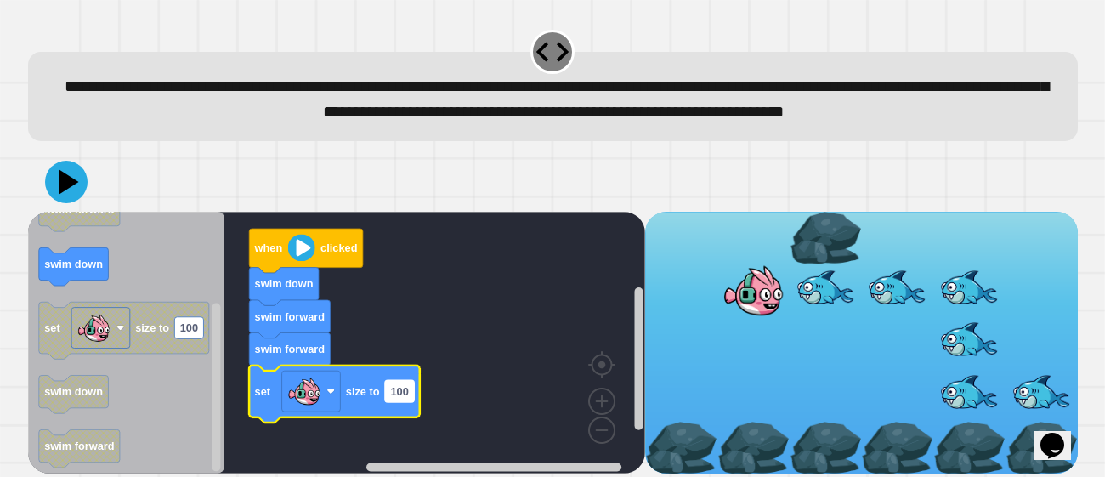
click at [399, 398] on text "100" at bounding box center [399, 391] width 18 height 13
type input "***"
click at [59, 196] on icon at bounding box center [66, 182] width 42 height 42
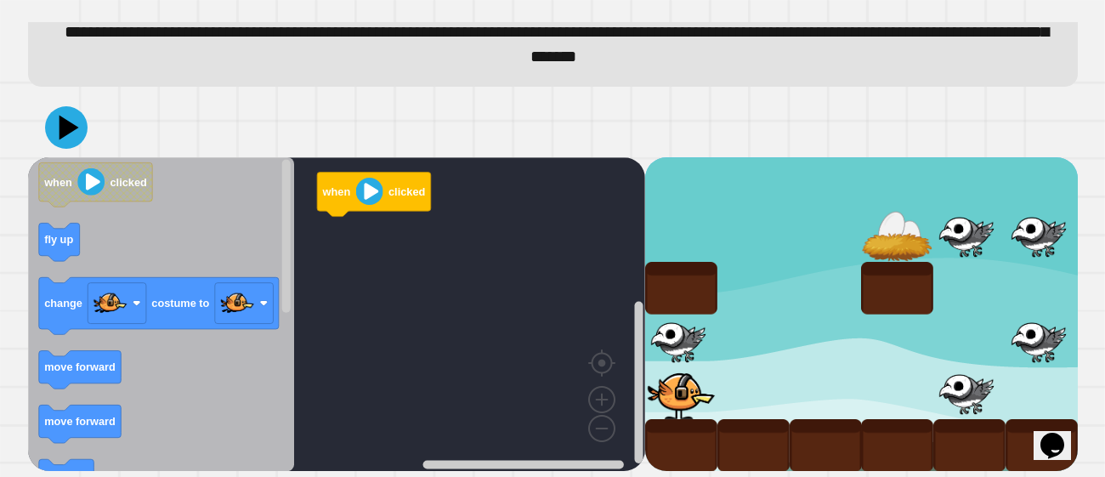
scroll to position [134, 0]
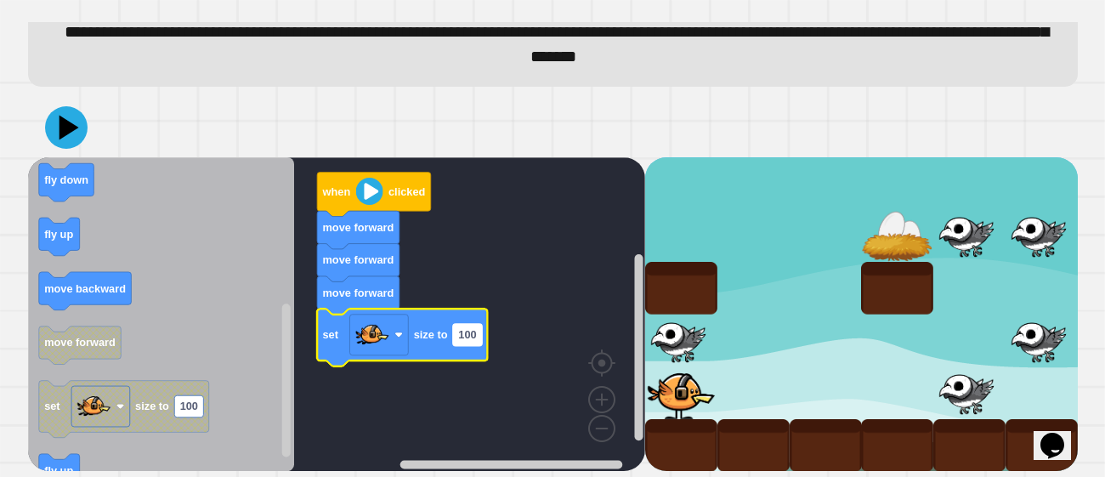
click at [462, 333] on text "100" at bounding box center [467, 334] width 18 height 13
type input "**"
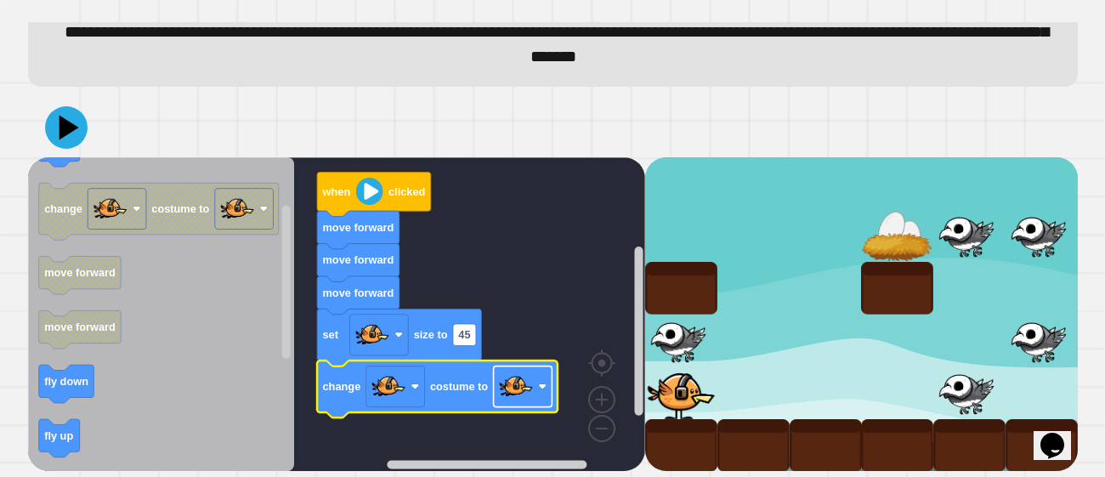
click at [503, 388] on image "Blockly Workspace" at bounding box center [515, 386] width 34 height 34
click at [76, 132] on icon at bounding box center [66, 127] width 51 height 51
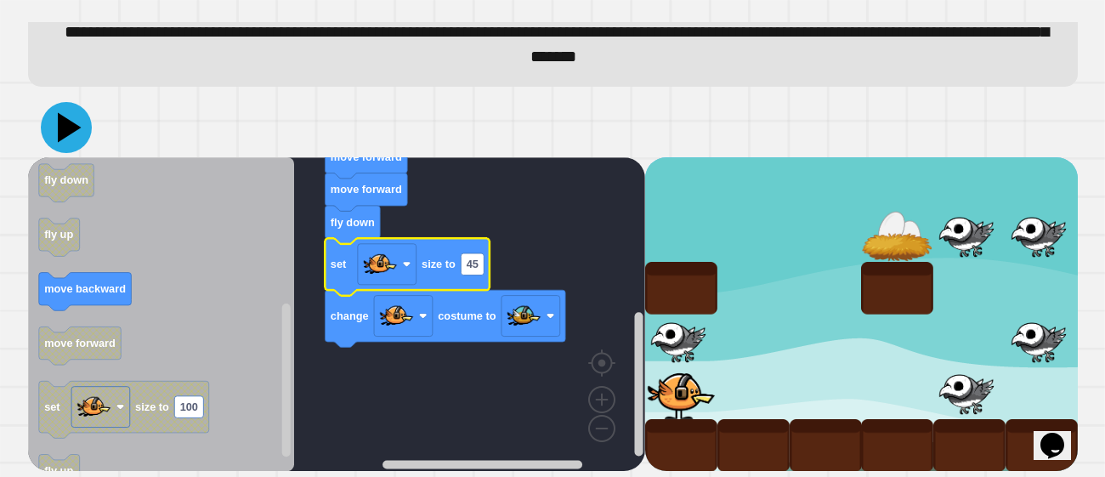
click at [66, 126] on icon at bounding box center [70, 127] width 24 height 30
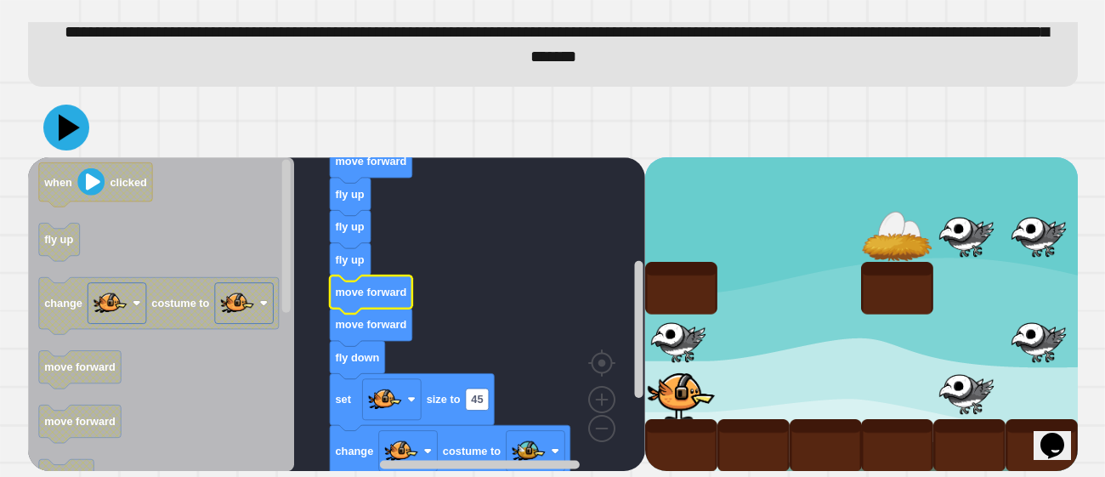
click at [59, 128] on icon at bounding box center [69, 127] width 21 height 26
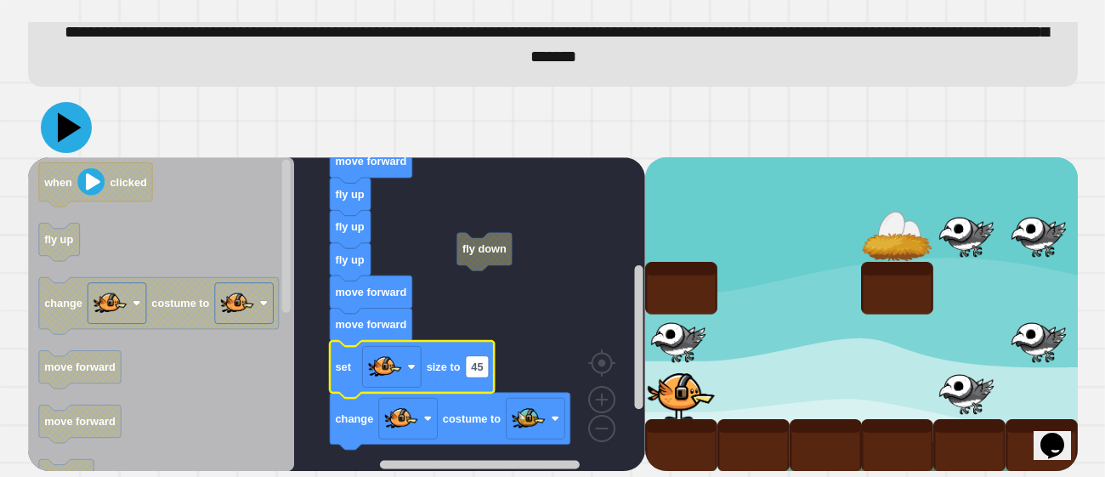
click at [70, 120] on icon at bounding box center [66, 127] width 51 height 51
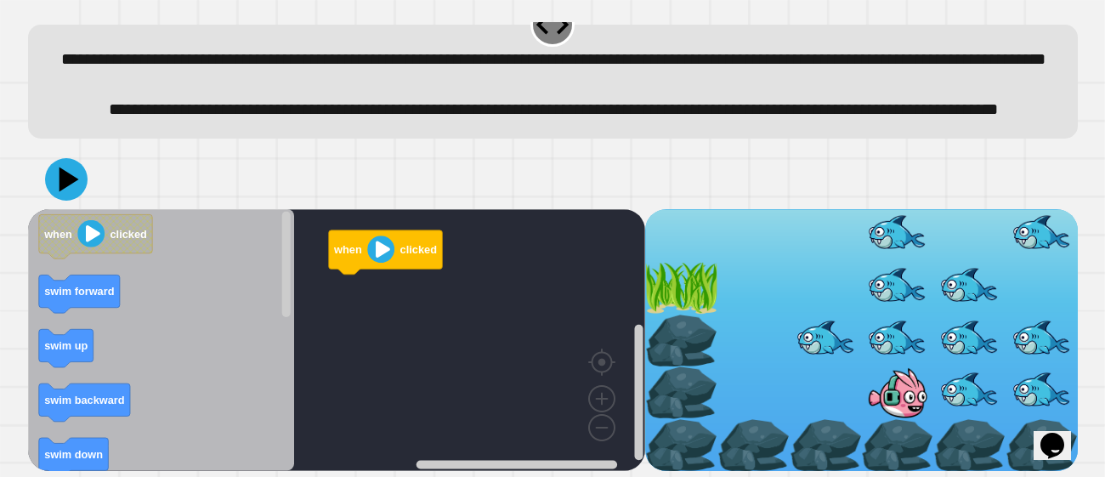
scroll to position [59, 0]
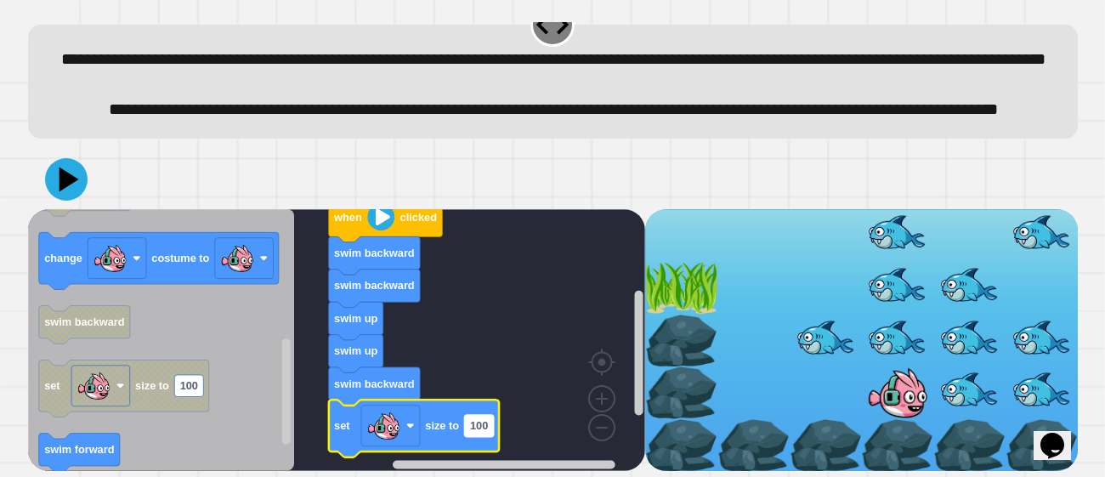
click at [483, 432] on text "100" at bounding box center [478, 425] width 18 height 13
type input "**"
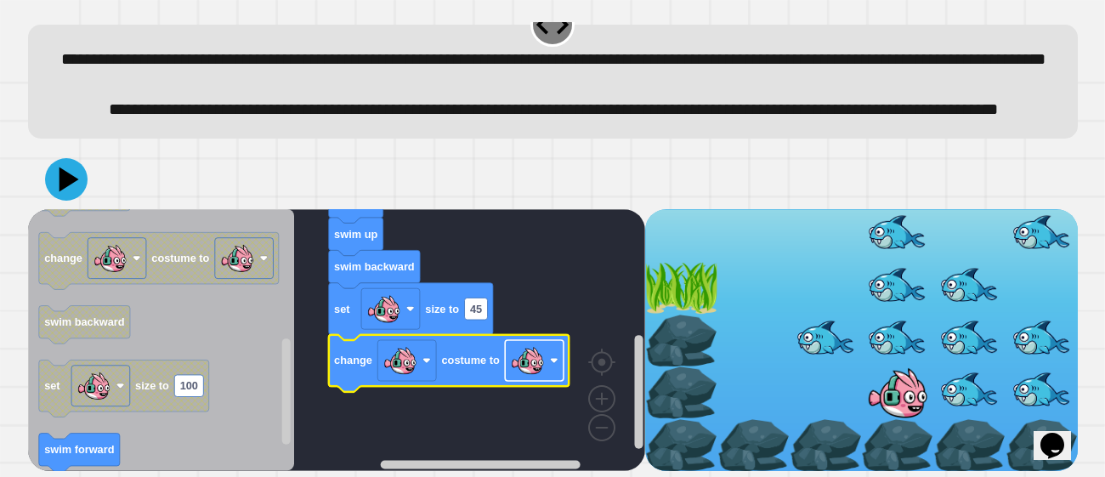
click at [514, 377] on image "Blockly Workspace" at bounding box center [527, 360] width 34 height 34
click at [61, 195] on icon at bounding box center [70, 180] width 24 height 30
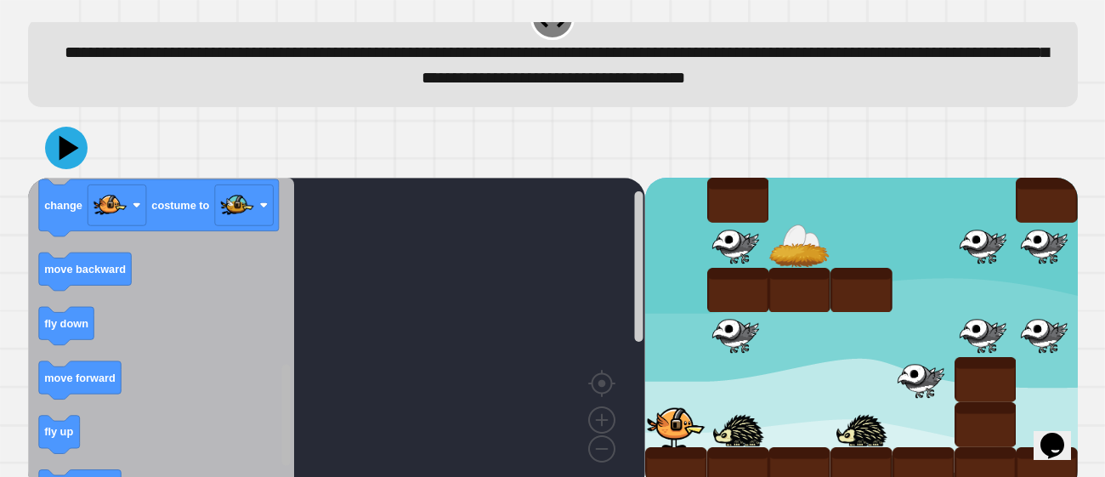
scroll to position [0, 0]
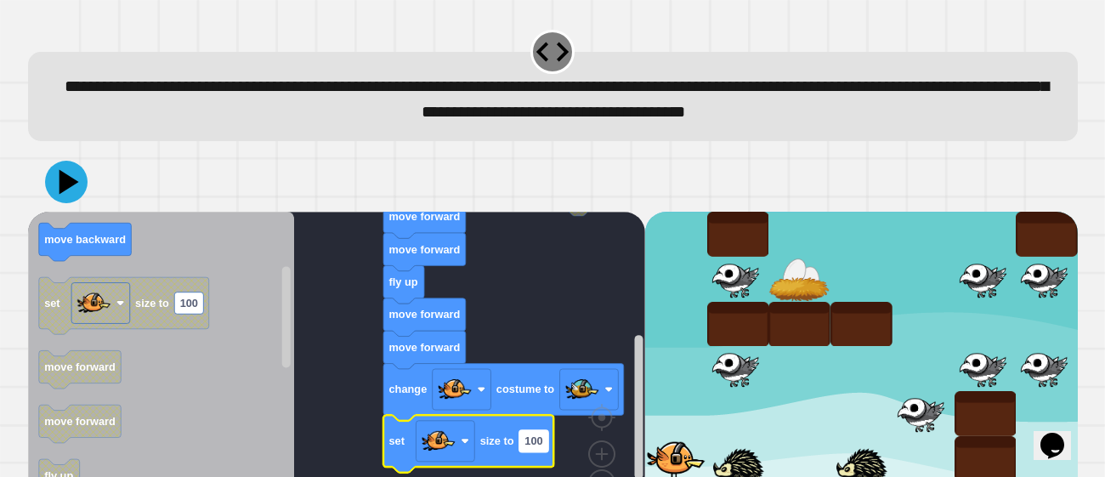
click at [532, 447] on text "100" at bounding box center [533, 440] width 18 height 13
type input "**"
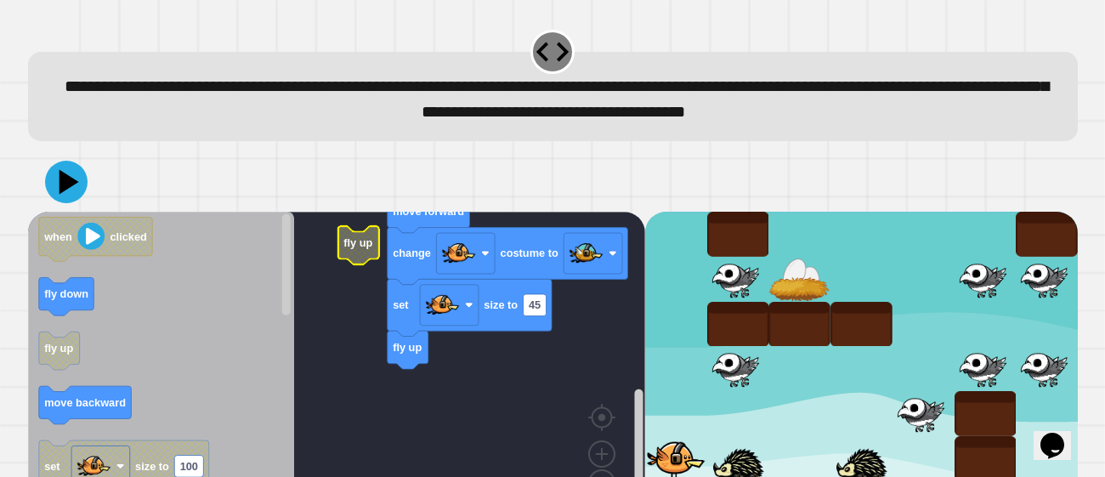
click at [365, 262] on g "when clicked fly up move forward move forward fly up move forward move forward …" at bounding box center [349, 258] width 642 height 533
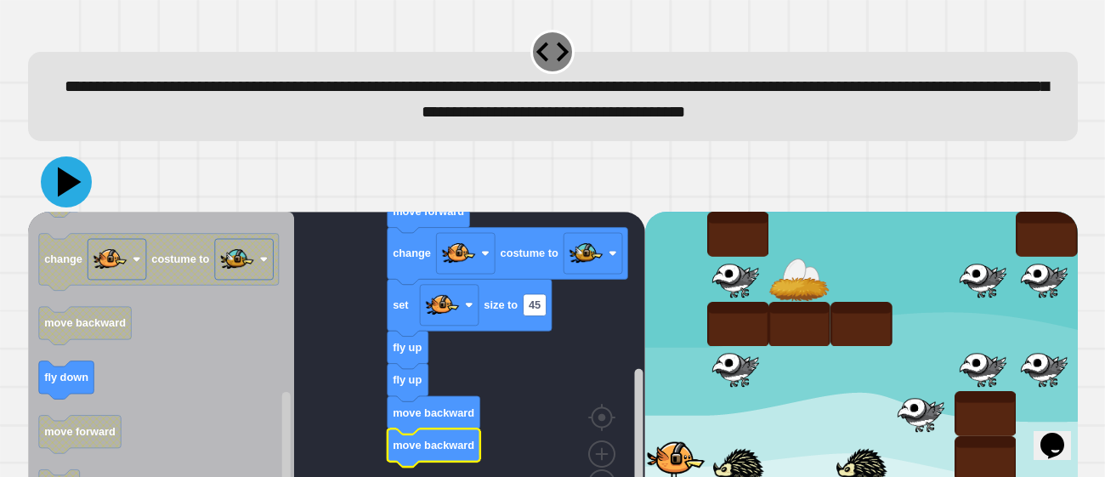
click at [70, 194] on icon at bounding box center [66, 181] width 51 height 51
